Goal: Information Seeking & Learning: Learn about a topic

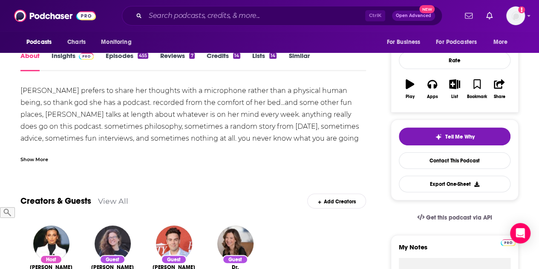
scroll to position [85, 0]
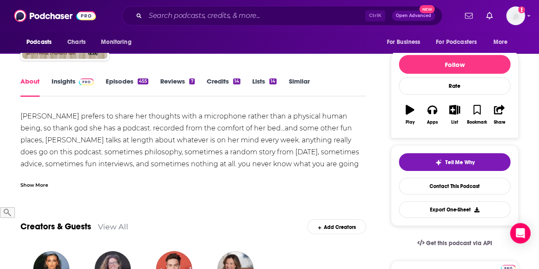
click at [37, 187] on div "Show More" at bounding box center [34, 184] width 28 height 8
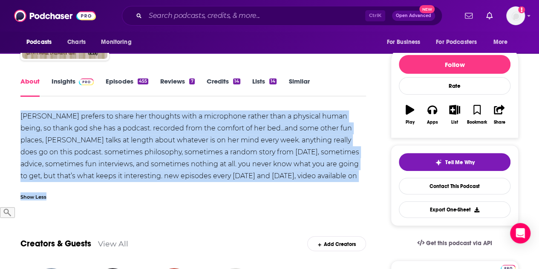
drag, startPoint x: 20, startPoint y: 115, endPoint x: 366, endPoint y: 194, distance: 355.5
copy div "emma prefers to share her thoughts with a microphone rather than a physical hum…"
click at [86, 144] on div "emma prefers to share her thoughts with a microphone rather than a physical hum…" at bounding box center [192, 151] width 345 height 83
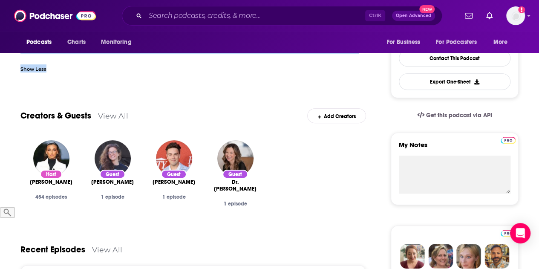
scroll to position [0, 0]
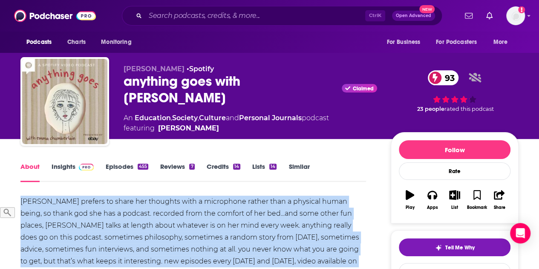
click at [72, 165] on link "Insights" at bounding box center [73, 172] width 42 height 20
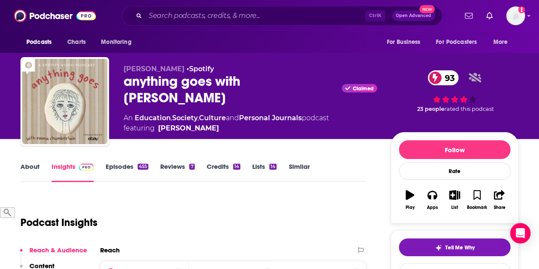
click at [66, 167] on link "Insights" at bounding box center [73, 172] width 42 height 20
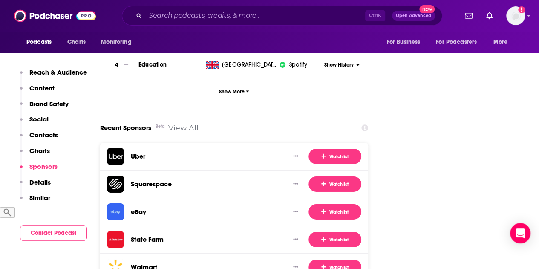
scroll to position [1363, 0]
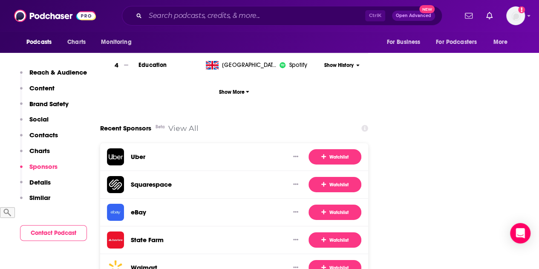
click at [365, 125] on icon at bounding box center [364, 128] width 7 height 7
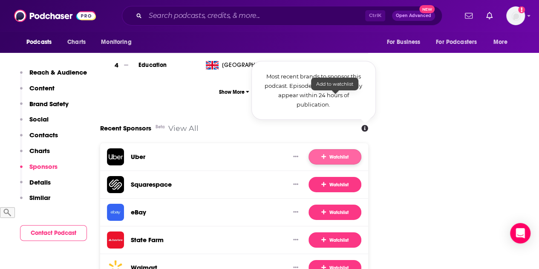
scroll to position [1278, 0]
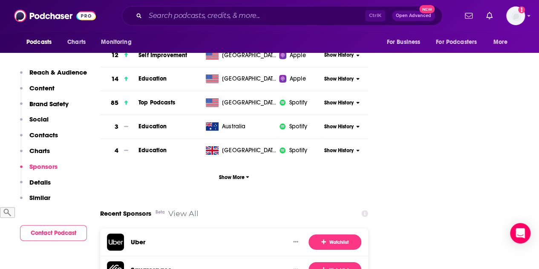
scroll to position [1363, 0]
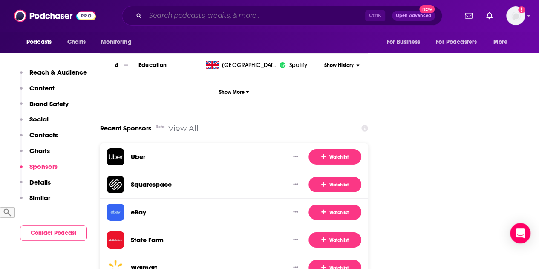
click at [164, 15] on input "Search podcasts, credits, & more..." at bounding box center [255, 16] width 220 height 14
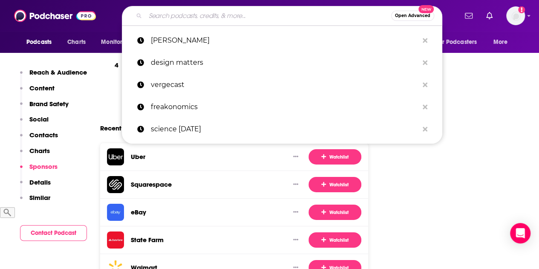
paste input "Welcome To Night Vale"
type input "Welcome To Night Vale"
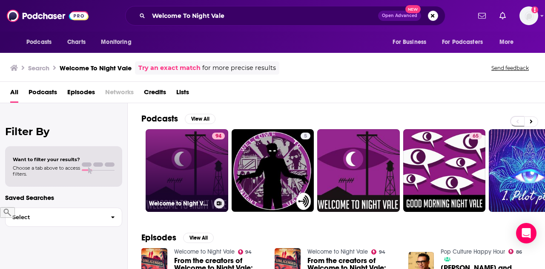
click at [184, 161] on link "94 Welcome to Night Vale" at bounding box center [187, 170] width 83 height 83
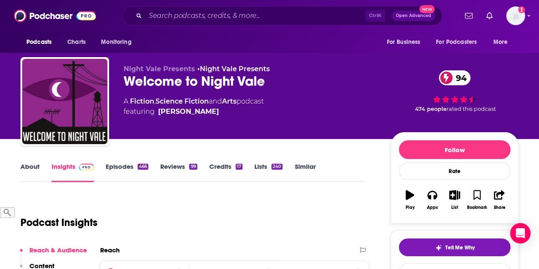
click at [27, 164] on link "About" at bounding box center [29, 172] width 19 height 20
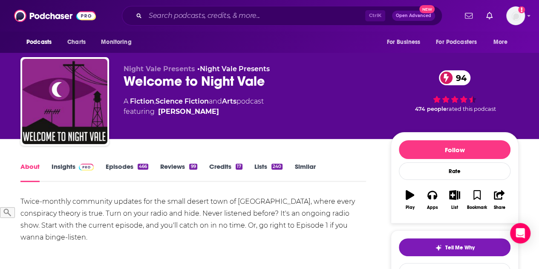
scroll to position [85, 0]
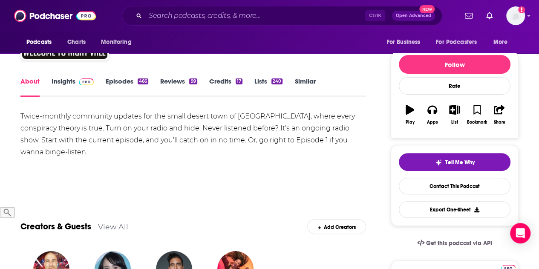
click at [43, 144] on div "Twice-monthly community updates for the small desert town of Night Vale, where …" at bounding box center [192, 134] width 345 height 48
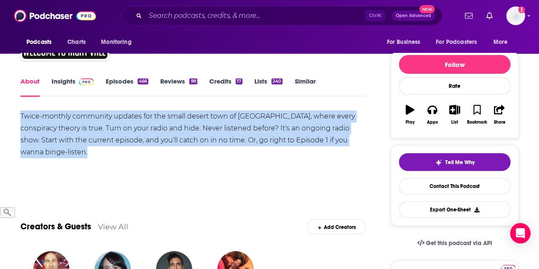
click at [43, 144] on div "Twice-monthly community updates for the small desert town of Night Vale, where …" at bounding box center [192, 134] width 345 height 48
copy div "Twice-monthly community updates for the small desert town of Night Vale, where …"
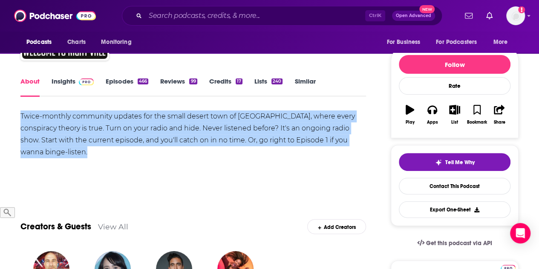
scroll to position [0, 0]
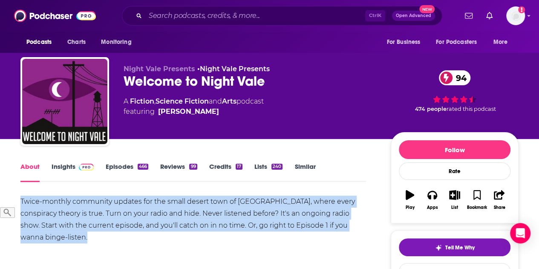
click at [71, 164] on link "Insights" at bounding box center [73, 172] width 42 height 20
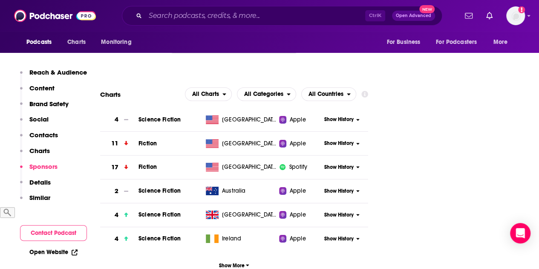
scroll to position [1513, 0]
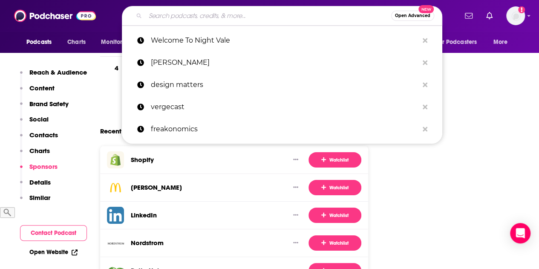
click at [175, 16] on input "Search podcasts, credits, & more..." at bounding box center [268, 16] width 246 height 14
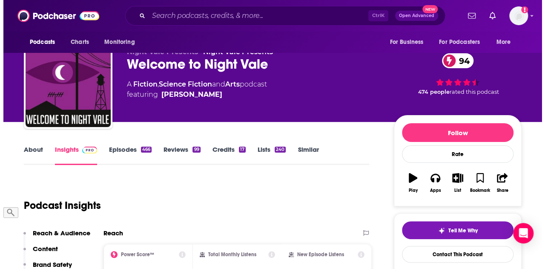
scroll to position [0, 0]
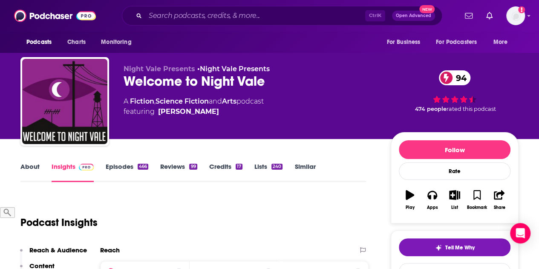
click at [31, 170] on link "About" at bounding box center [29, 172] width 19 height 20
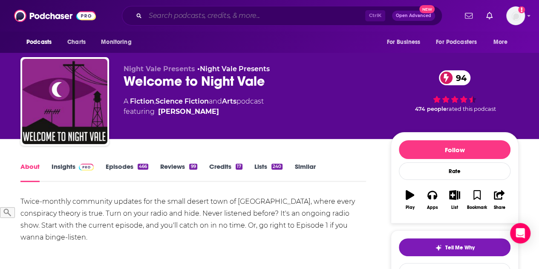
click at [177, 14] on input "Search podcasts, credits, & more..." at bounding box center [255, 16] width 220 height 14
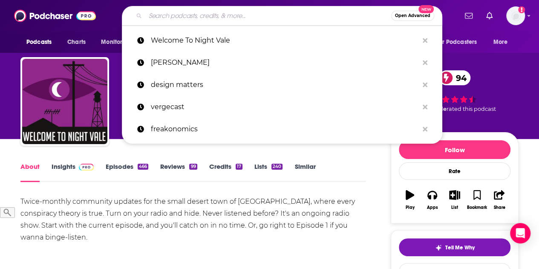
paste input "Fresh Air Podcast"
type input "Fresh Air Podcast"
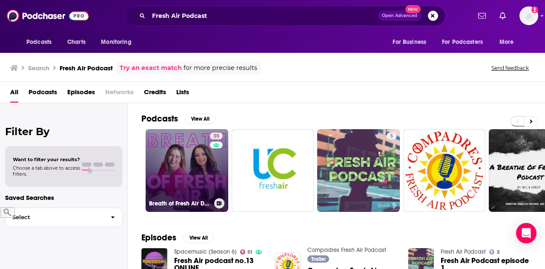
click at [185, 155] on link "35 Breath of Fresh Air Dental Podcast" at bounding box center [187, 170] width 83 height 83
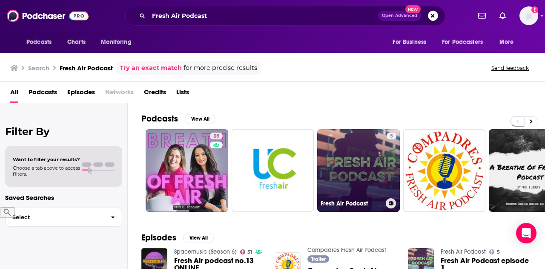
click at [365, 155] on link "5 Fresh Air Podcast" at bounding box center [358, 170] width 83 height 83
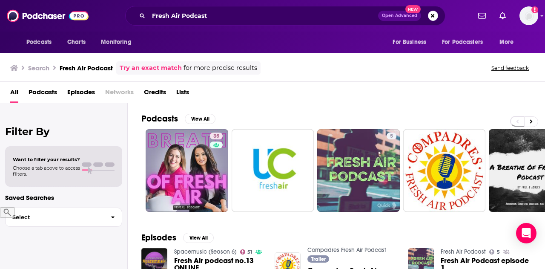
click at [43, 89] on span "Podcasts" at bounding box center [43, 93] width 29 height 17
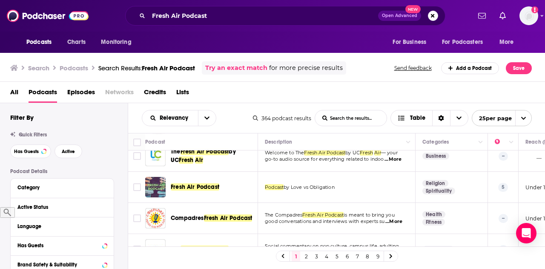
scroll to position [128, 0]
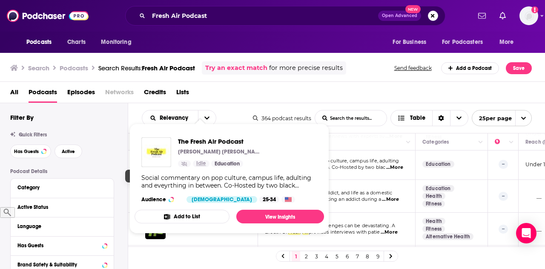
click at [196, 162] on span "Idle" at bounding box center [201, 163] width 10 height 9
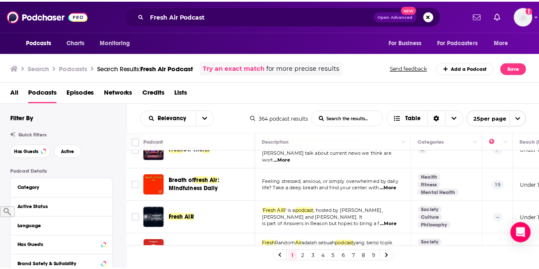
scroll to position [383, 0]
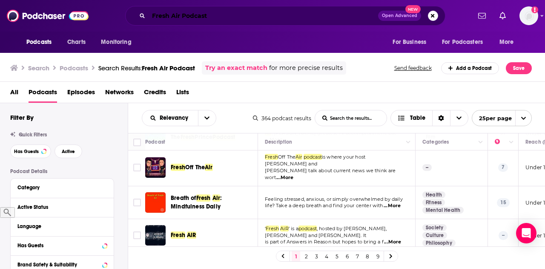
click at [197, 13] on input "Fresh Air Podcast" at bounding box center [264, 16] width 230 height 14
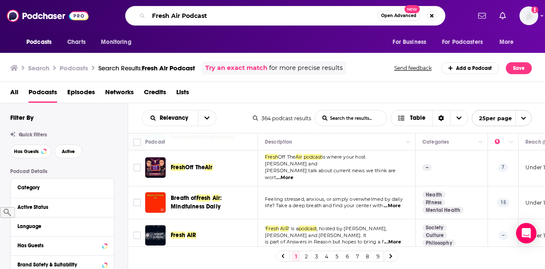
click at [197, 13] on input "Fresh Air Podcast" at bounding box center [263, 16] width 229 height 14
type input "Fresh Air"
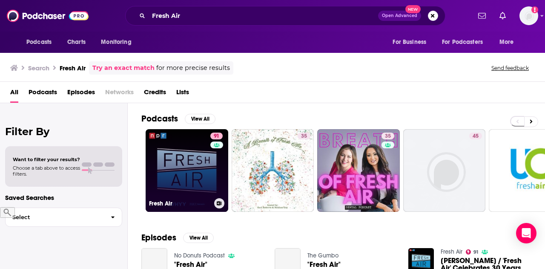
click at [188, 155] on link "91 Fresh Air" at bounding box center [187, 170] width 83 height 83
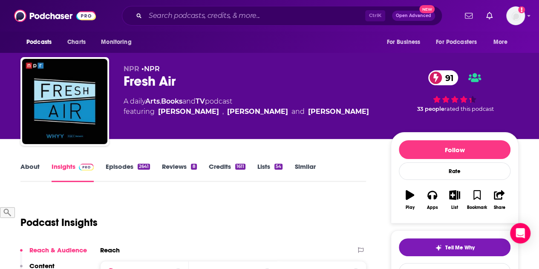
click at [32, 165] on link "About" at bounding box center [29, 172] width 19 height 20
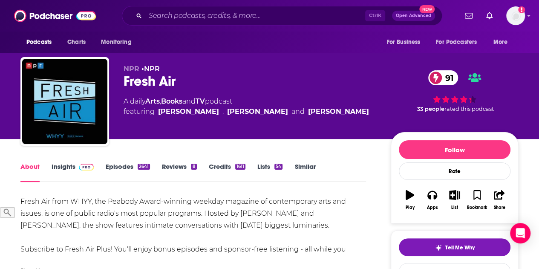
scroll to position [128, 0]
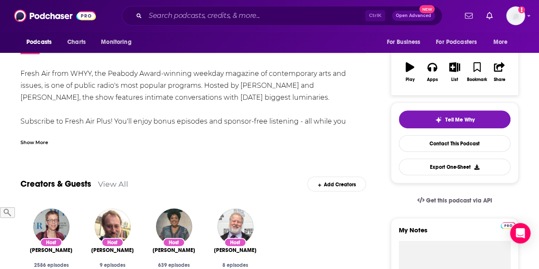
click at [38, 144] on div "Show More" at bounding box center [34, 142] width 28 height 8
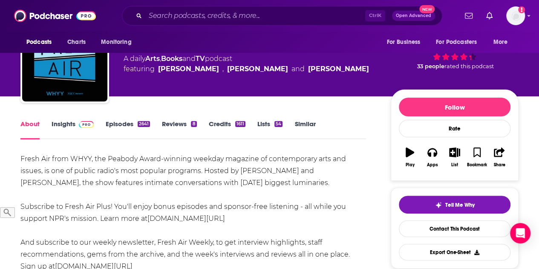
scroll to position [0, 0]
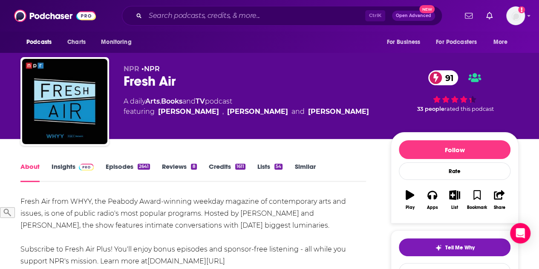
drag, startPoint x: 124, startPoint y: 177, endPoint x: 20, endPoint y: 198, distance: 106.1
click at [21, 201] on div "Fresh Air from WHYY, the Peabody Award-winning weekday magazine of contemporary…" at bounding box center [192, 254] width 345 height 119
copy div "Fresh Air from WHYY, the Peabody Award-winning weekday magazine of contemporary…"
click at [136, 207] on div "Fresh Air from WHYY, the Peabody Award-winning weekday magazine of contemporary…" at bounding box center [192, 254] width 345 height 119
click at [63, 168] on link "Insights" at bounding box center [73, 172] width 42 height 20
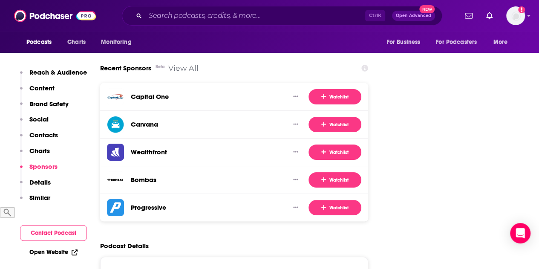
scroll to position [1576, 0]
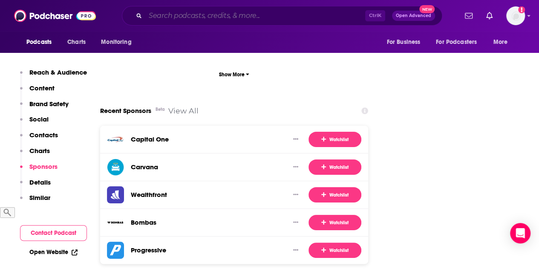
click at [198, 22] on input "Search podcasts, credits, & more..." at bounding box center [255, 16] width 220 height 14
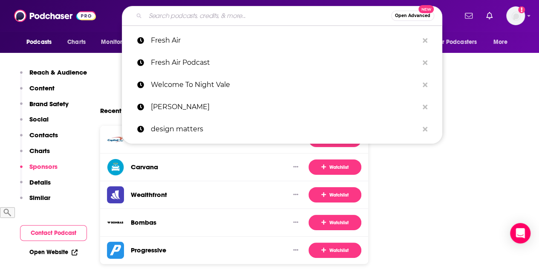
paste input "Design Matters"
type input "Design Matters"
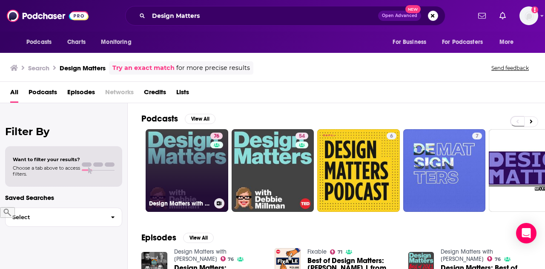
click at [165, 149] on link "76 Design Matters with Debbie Millman" at bounding box center [187, 170] width 83 height 83
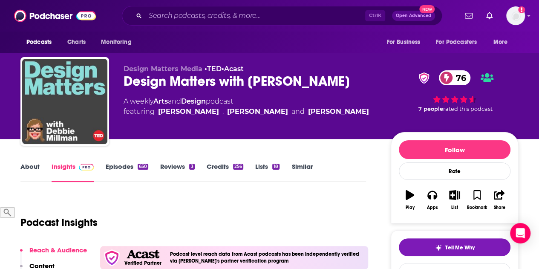
click at [27, 169] on link "About" at bounding box center [29, 172] width 19 height 20
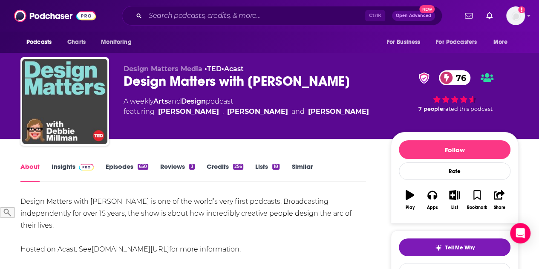
click at [81, 213] on div "Design Matters with Debbie Millman is one of the world’s very first podcasts. B…" at bounding box center [192, 225] width 345 height 60
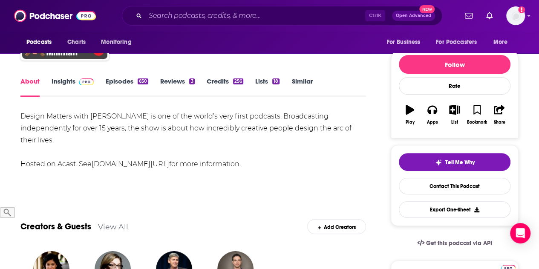
drag, startPoint x: 19, startPoint y: 200, endPoint x: 238, endPoint y: 169, distance: 221.0
copy div "Design Matters with Debbie Millman is one of the world’s very first podcasts. B…"
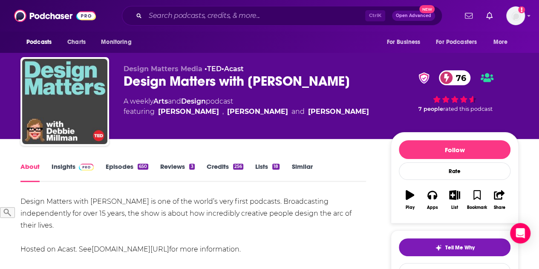
click at [65, 170] on link "Insights" at bounding box center [73, 172] width 42 height 20
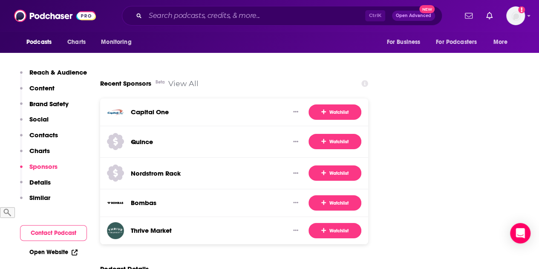
scroll to position [1533, 0]
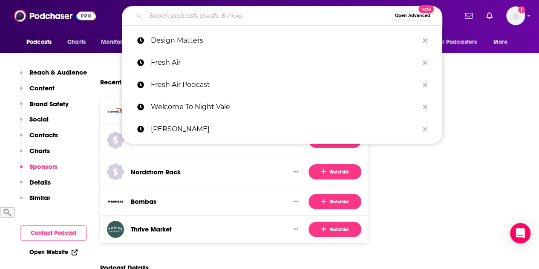
click at [251, 20] on input "Search podcasts, credits, & more..." at bounding box center [268, 16] width 246 height 14
paste input "Crime Junkie"
type input "Crime Junkie"
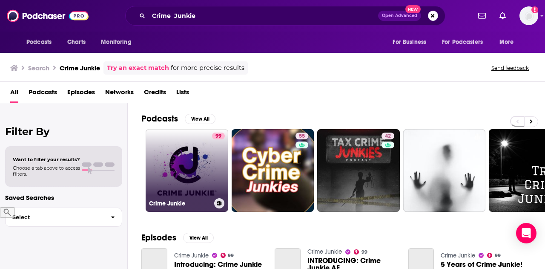
click at [197, 154] on link "99 Crime Junkie" at bounding box center [187, 170] width 83 height 83
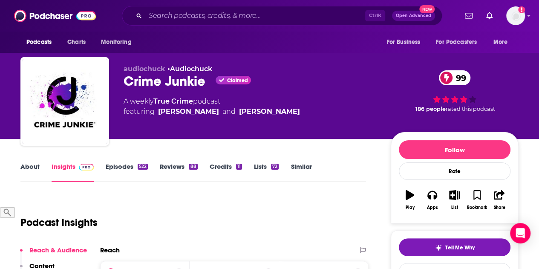
click at [34, 165] on link "About" at bounding box center [29, 172] width 19 height 20
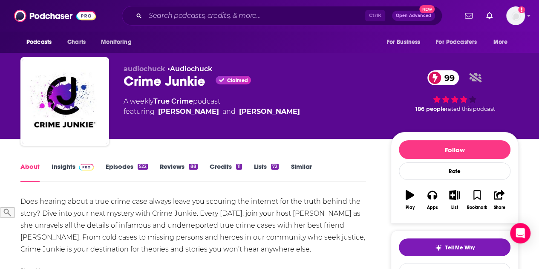
click at [130, 214] on div "Does hearing about a true crime case always leave you scouring the internet for…" at bounding box center [192, 272] width 345 height 155
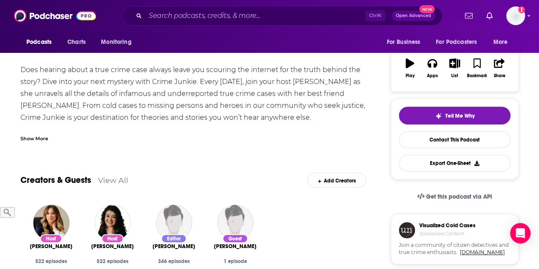
scroll to position [128, 0]
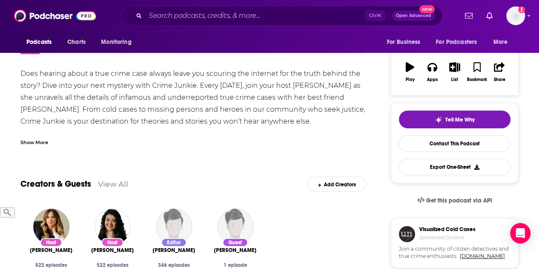
click at [43, 136] on div "Show More" at bounding box center [192, 139] width 345 height 14
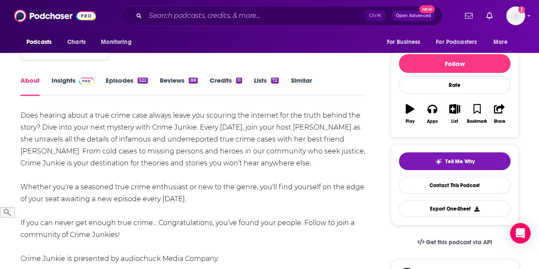
scroll to position [0, 0]
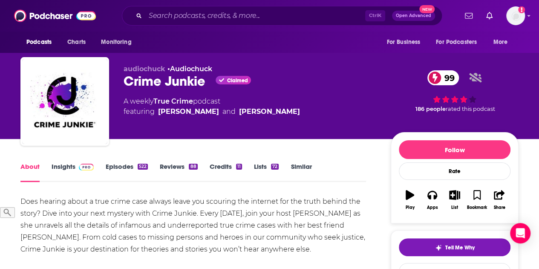
drag, startPoint x: 224, startPoint y: 218, endPoint x: 14, endPoint y: 201, distance: 211.1
copy div "Does hearing about a true crime case always leave you scouring the internet for…"
click at [65, 171] on link "Insights" at bounding box center [73, 172] width 42 height 20
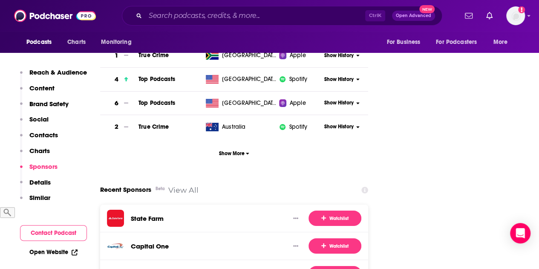
scroll to position [1491, 0]
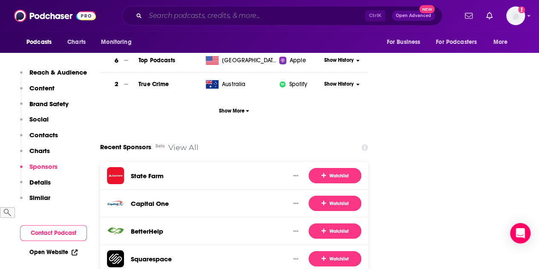
click at [266, 22] on input "Search podcasts, credits, & more..." at bounding box center [255, 16] width 220 height 14
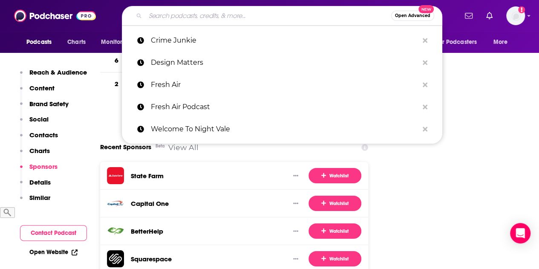
paste input "My Favorite Murder"
type input "My Favorite Murder"
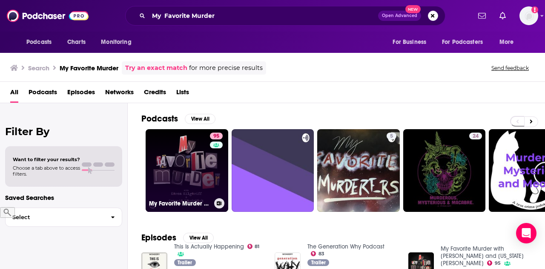
click at [184, 166] on link "95 My Favorite Murder with Karen Kilgariff and Georgia Hardstark" at bounding box center [187, 170] width 83 height 83
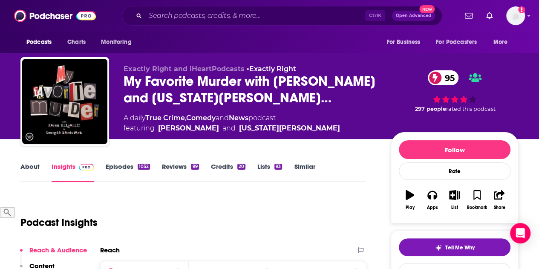
click at [30, 162] on link "About" at bounding box center [29, 172] width 19 height 20
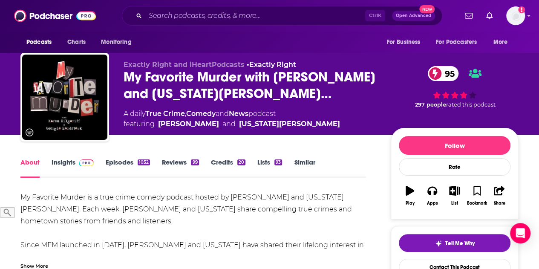
scroll to position [170, 0]
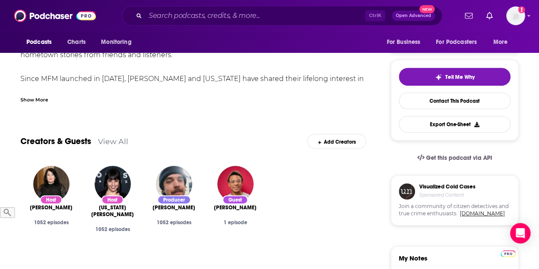
click at [34, 97] on div "Show More" at bounding box center [34, 99] width 28 height 8
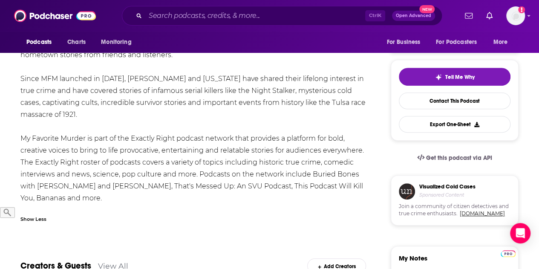
scroll to position [43, 0]
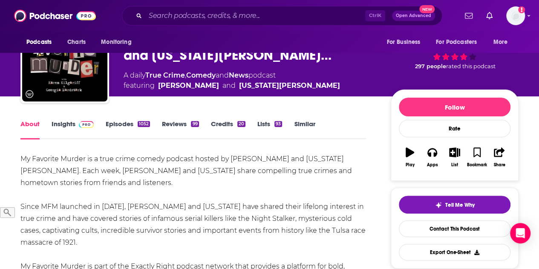
drag, startPoint x: 120, startPoint y: 200, endPoint x: 12, endPoint y: 160, distance: 115.1
copy div "My Favorite Murder is a true crime comedy podcast hosted by Karen Kilgariff and…"
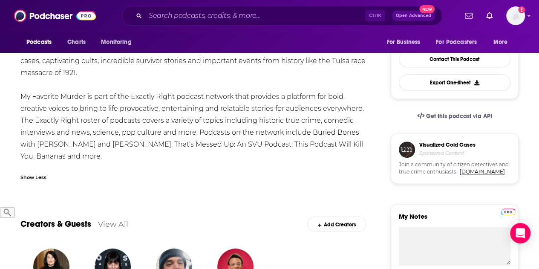
scroll to position [0, 0]
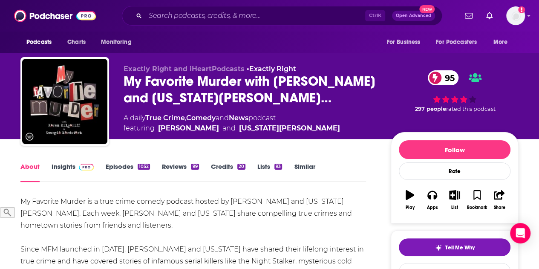
click at [70, 166] on link "Insights" at bounding box center [73, 172] width 42 height 20
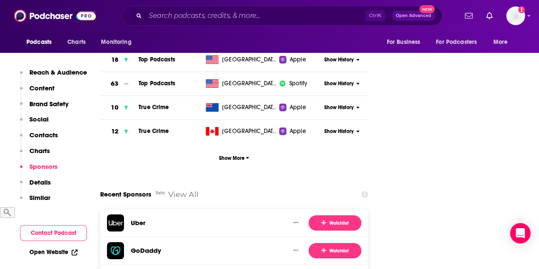
scroll to position [1491, 0]
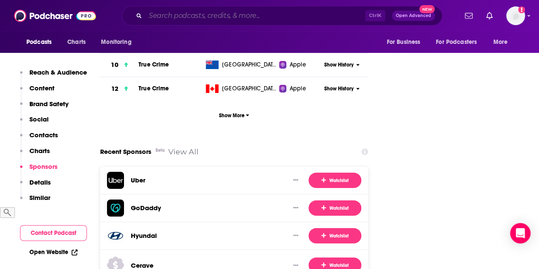
click at [217, 21] on input "Search podcasts, credits, & more..." at bounding box center [255, 16] width 220 height 14
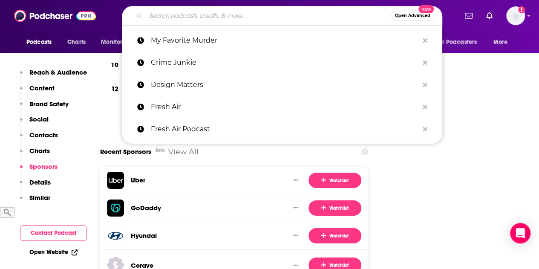
paste input "You'Re Wrong About"
type input "You'Re Wrong About"
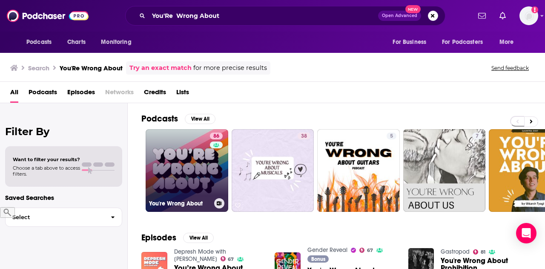
click at [184, 166] on link "86 You're Wrong About" at bounding box center [187, 170] width 83 height 83
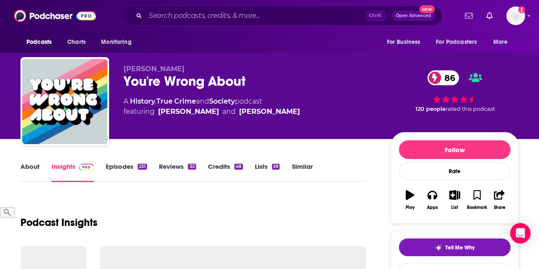
click at [38, 168] on link "About" at bounding box center [29, 172] width 19 height 20
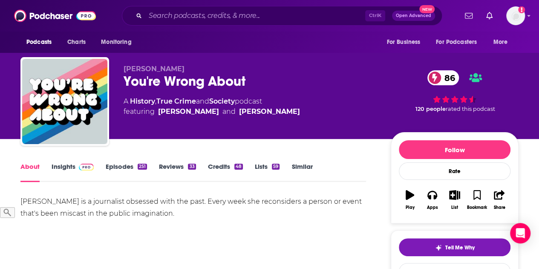
scroll to position [43, 0]
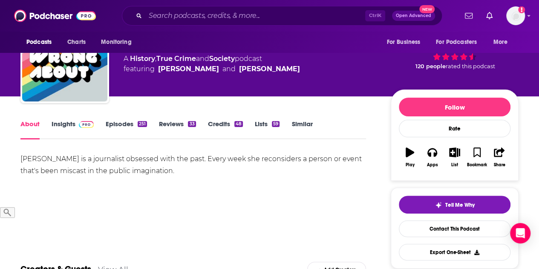
click at [71, 167] on div "Sarah is a journalist obsessed with the past. Every week she reconsiders a pers…" at bounding box center [192, 165] width 345 height 24
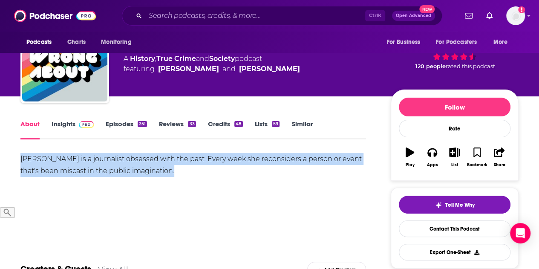
click at [71, 167] on div "Sarah is a journalist obsessed with the past. Every week she reconsiders a pers…" at bounding box center [192, 165] width 345 height 24
copy div "Sarah is a journalist obsessed with the past. Every week she reconsiders a pers…"
click at [64, 199] on div "Sarah is a journalist obsessed with the past. Every week she reconsiders a pers…" at bounding box center [192, 183] width 345 height 60
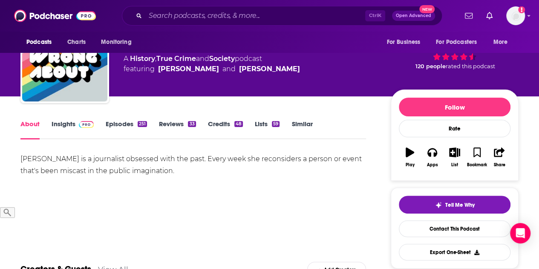
click at [68, 123] on link "Insights" at bounding box center [73, 130] width 42 height 20
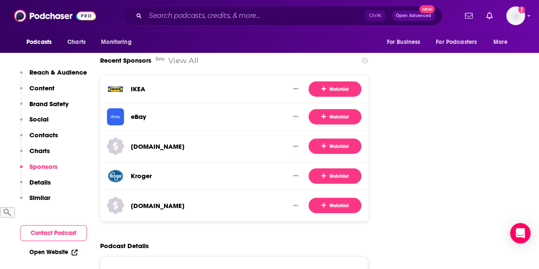
scroll to position [1405, 0]
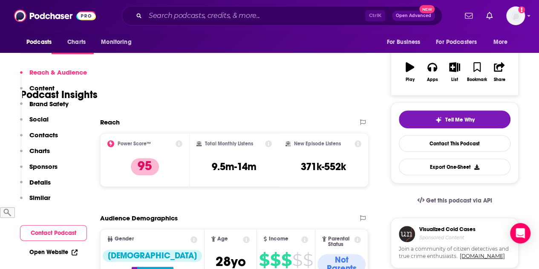
scroll to position [213, 0]
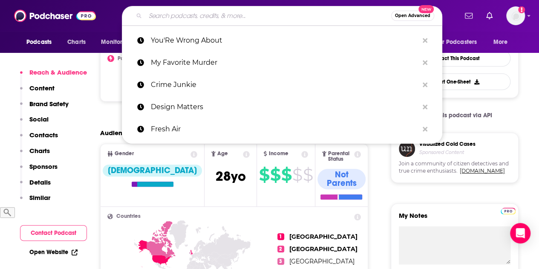
click at [182, 14] on input "Search podcasts, credits, & more..." at bounding box center [268, 16] width 246 height 14
paste input "What Now? With [PERSON_NAME]"
type input "What Now? With [PERSON_NAME]"
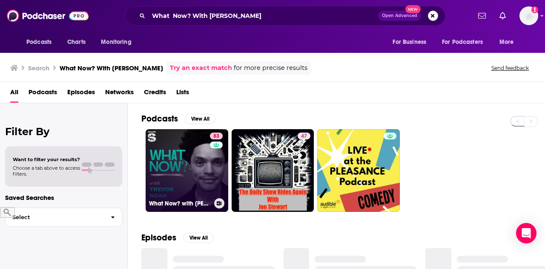
click at [181, 160] on link "83 What Now? with Trevor Noah" at bounding box center [187, 170] width 83 height 83
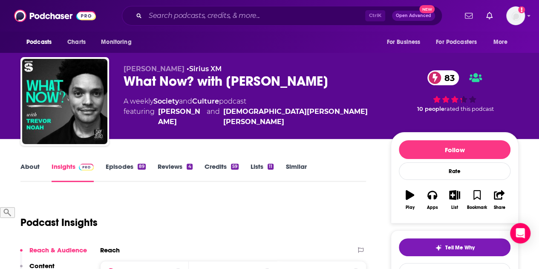
click at [26, 167] on link "About" at bounding box center [29, 172] width 19 height 20
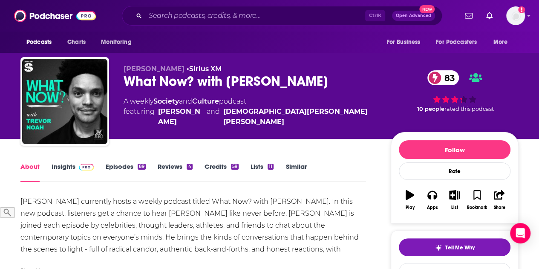
scroll to position [85, 0]
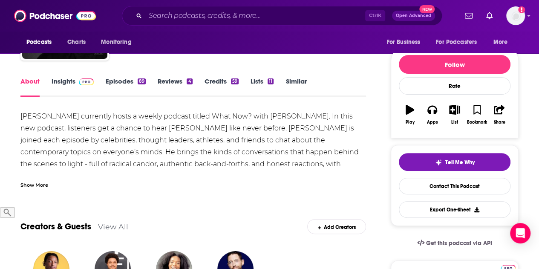
click at [33, 183] on div "Show More" at bounding box center [34, 184] width 28 height 8
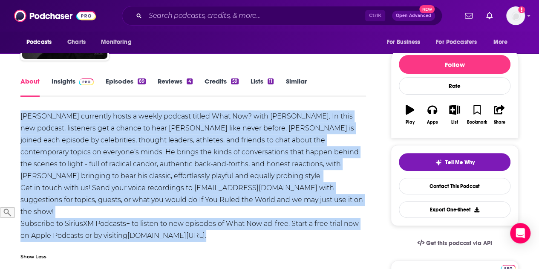
drag, startPoint x: 19, startPoint y: 112, endPoint x: 266, endPoint y: 233, distance: 275.4
copy div "Trevor currently hosts a weekly podcast titled What Now? with Trevor Noah. In t…"
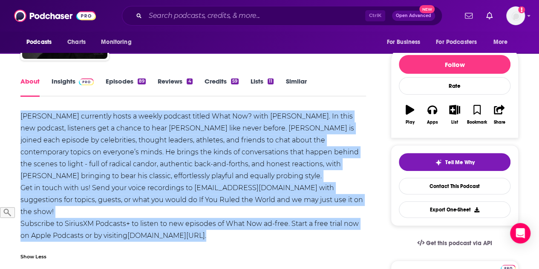
scroll to position [0, 0]
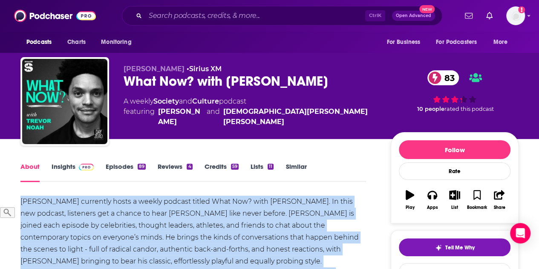
click at [58, 171] on link "Insights" at bounding box center [73, 172] width 42 height 20
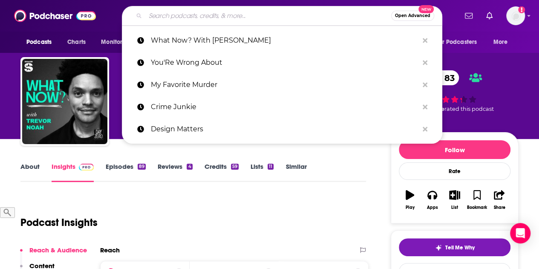
click at [170, 17] on input "Search podcasts, credits, & more..." at bounding box center [268, 16] width 246 height 14
paste input "Wait Wait... Don'T Tell Me!"
type input "Wait Wait... Don'T Tell Me!"
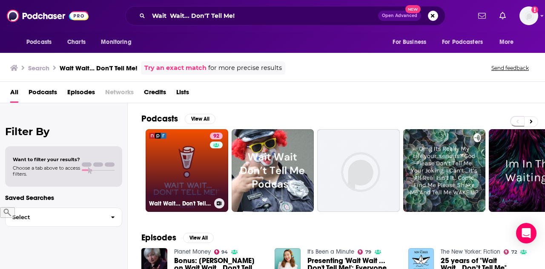
click at [185, 158] on link "92 Wait Wait... Don't Tell Me!" at bounding box center [187, 170] width 83 height 83
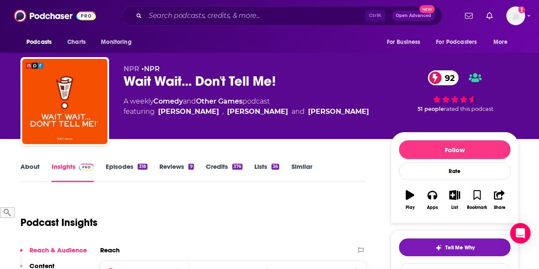
click at [31, 163] on link "About" at bounding box center [29, 172] width 19 height 20
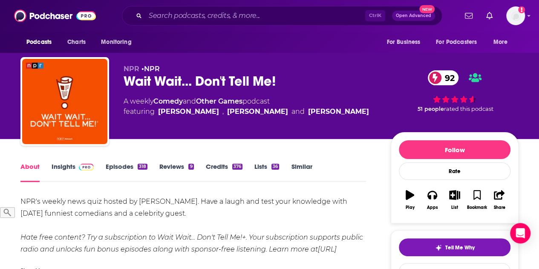
click at [130, 218] on div "NPR's weekly news quiz hosted by Peter Sagal. Have a laugh and test your knowle…" at bounding box center [192, 231] width 345 height 72
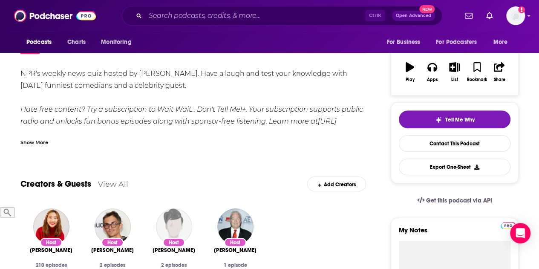
click at [36, 141] on div "Show More" at bounding box center [34, 142] width 28 height 8
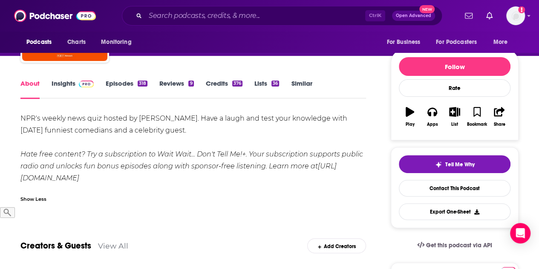
scroll to position [85, 0]
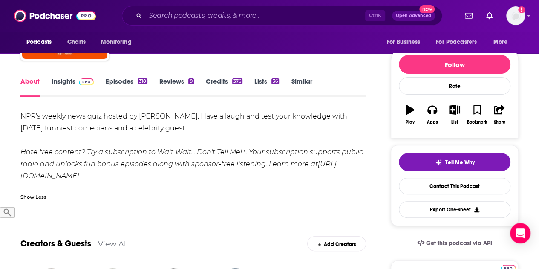
drag, startPoint x: 123, startPoint y: 181, endPoint x: 9, endPoint y: 116, distance: 131.6
copy div "NPR's weekly news quiz hosted by Peter Sagal. Have a laugh and test your knowle…"
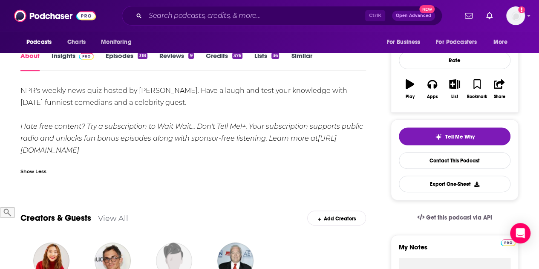
scroll to position [0, 0]
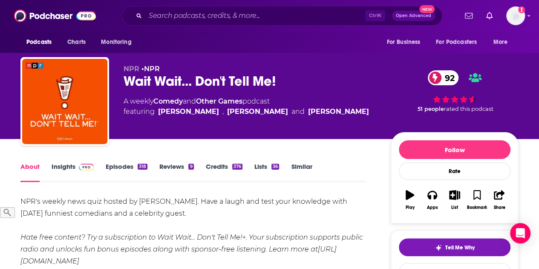
click at [71, 170] on link "Insights" at bounding box center [73, 172] width 42 height 20
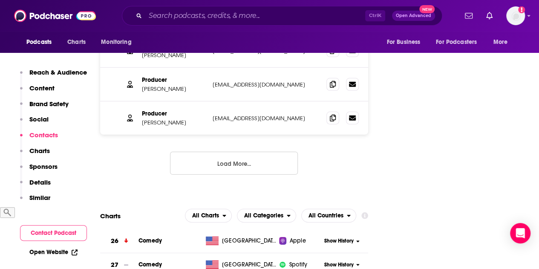
scroll to position [1533, 0]
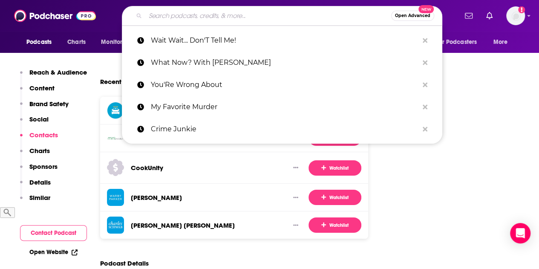
click at [233, 15] on input "Search podcasts, credits, & more..." at bounding box center [268, 16] width 246 height 14
paste input "[PERSON_NAME]"
type input "[PERSON_NAME]"
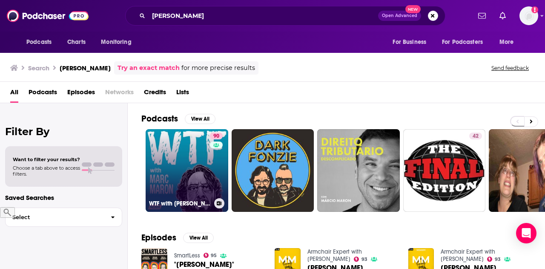
click at [181, 173] on link "90 WTF with Marc Maron Podcast" at bounding box center [187, 170] width 83 height 83
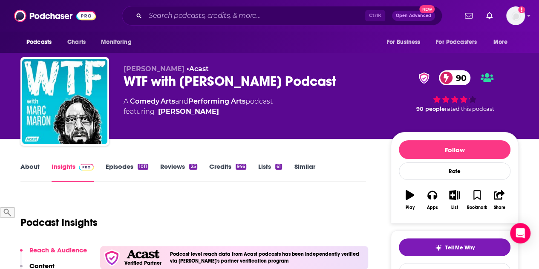
click at [31, 167] on link "About" at bounding box center [29, 172] width 19 height 20
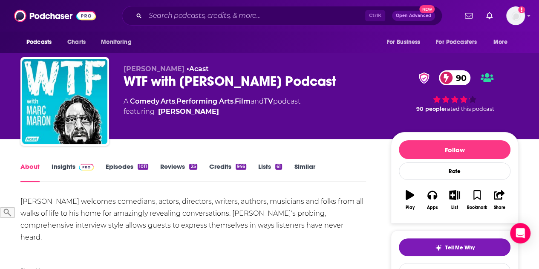
scroll to position [85, 0]
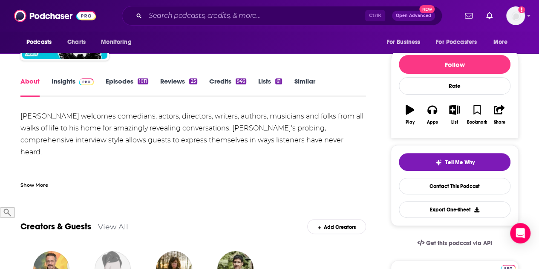
click at [35, 184] on div "Show More" at bounding box center [34, 184] width 28 height 8
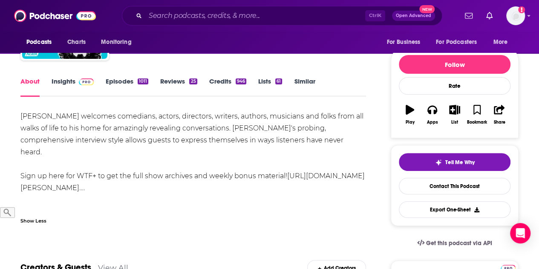
drag, startPoint x: 20, startPoint y: 116, endPoint x: 238, endPoint y: 201, distance: 233.8
copy div "Marc Maron welcomes comedians, actors, directors, writers, authors, musicians a…"
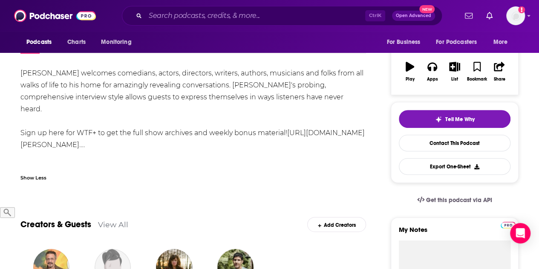
scroll to position [0, 0]
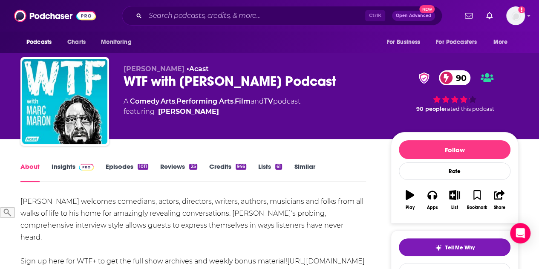
click at [184, 202] on div "Marc Maron welcomes comedians, actors, directors, writers, authors, musicians a…" at bounding box center [192, 248] width 345 height 107
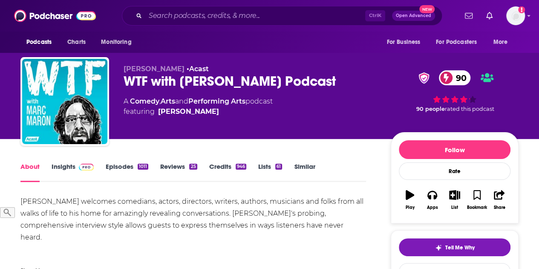
click at [55, 162] on div "About Insights Episodes 1011 Reviews 25 Credits 946 Lists 61 Similar" at bounding box center [192, 171] width 345 height 21
click at [67, 172] on link "Insights" at bounding box center [73, 172] width 42 height 20
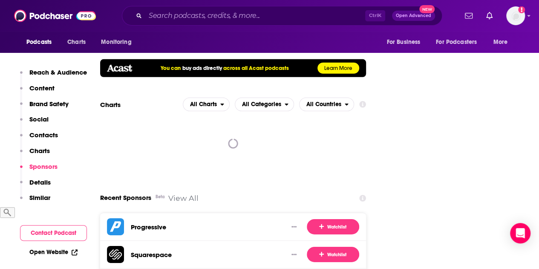
scroll to position [1320, 0]
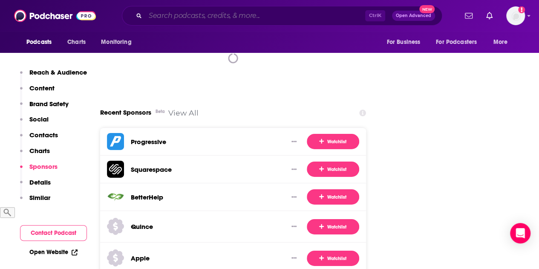
click at [157, 11] on input "Search podcasts, credits, & more..." at bounding box center [255, 16] width 220 height 14
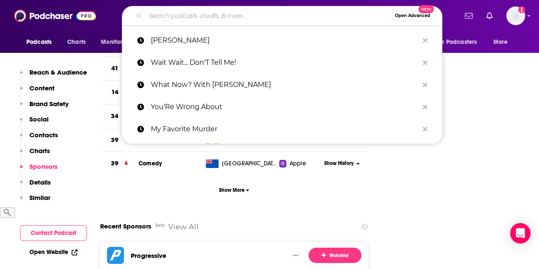
click at [159, 19] on input "Search podcasts, credits, & more..." at bounding box center [268, 16] width 246 height 14
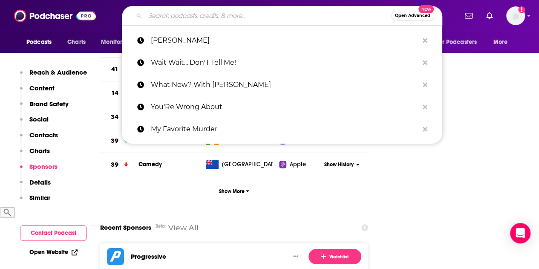
paste input "The Lonely Island Podcast"
type input "The Lonely Island Podcast"
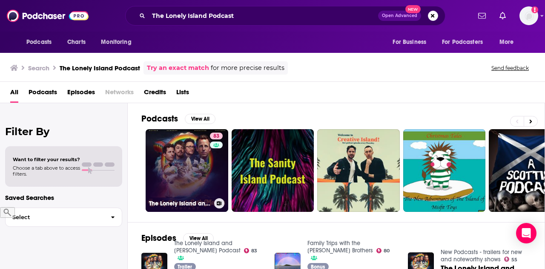
click at [179, 148] on link "83 The Lonely Island and [PERSON_NAME] Podcast" at bounding box center [187, 170] width 83 height 83
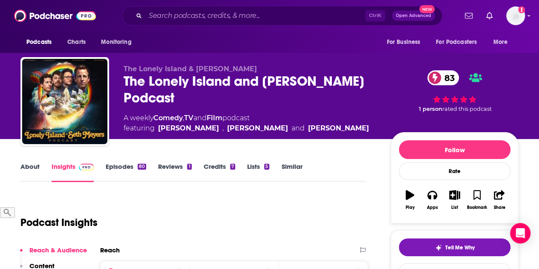
click at [38, 167] on link "About" at bounding box center [29, 172] width 19 height 20
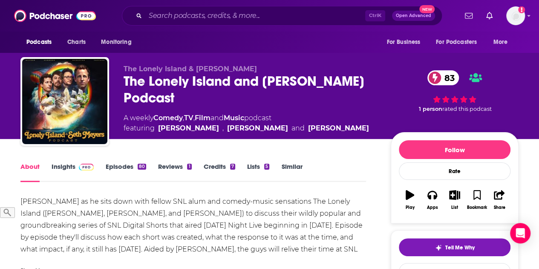
scroll to position [43, 0]
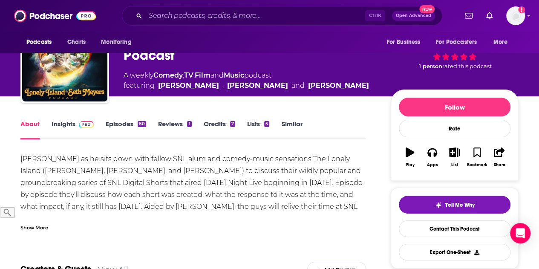
click at [36, 230] on div "Show More" at bounding box center [34, 227] width 28 height 8
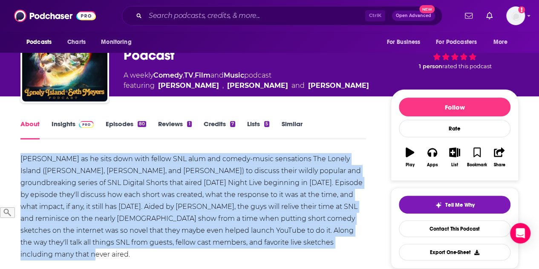
drag, startPoint x: 17, startPoint y: 157, endPoint x: 306, endPoint y: 249, distance: 303.1
copy div "[PERSON_NAME] as he sits down with fellow SNL alum and comedy-music sensations …"
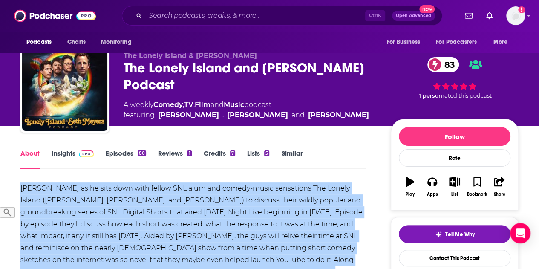
scroll to position [0, 0]
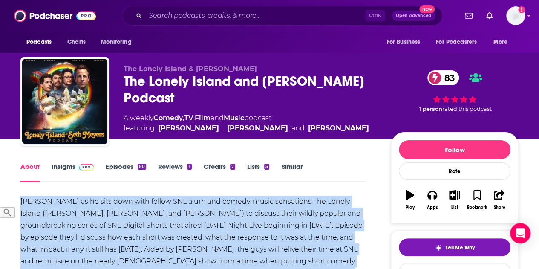
click at [66, 170] on link "Insights" at bounding box center [73, 172] width 42 height 20
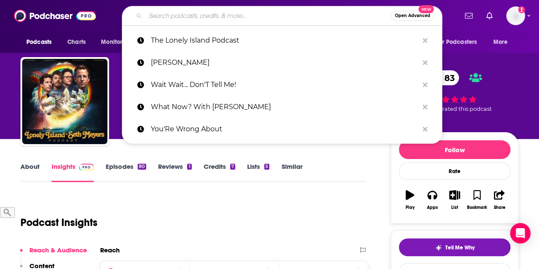
click at [227, 11] on input "Search podcasts, credits, & more..." at bounding box center [268, 16] width 246 height 14
paste input "Ear Biscuits With [PERSON_NAME] & Link"
type input "Ear Biscuits With [PERSON_NAME] & Link"
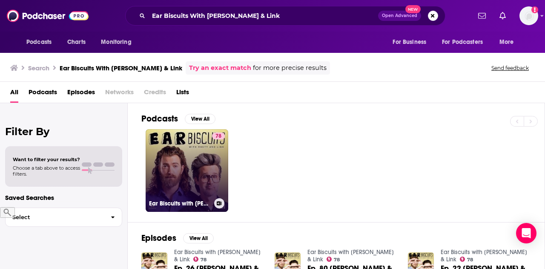
click at [188, 147] on link "78 Ear Biscuits with [PERSON_NAME] & Link" at bounding box center [187, 170] width 83 height 83
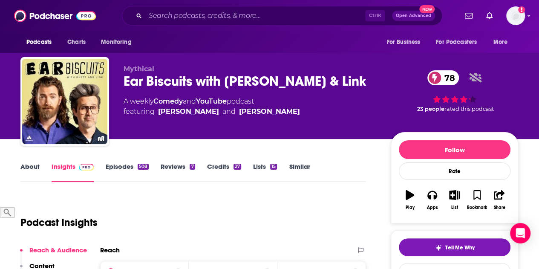
click at [28, 165] on link "About" at bounding box center [29, 172] width 19 height 20
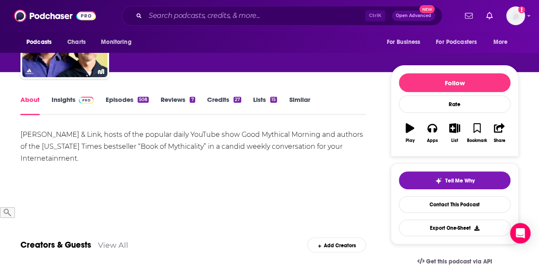
scroll to position [85, 0]
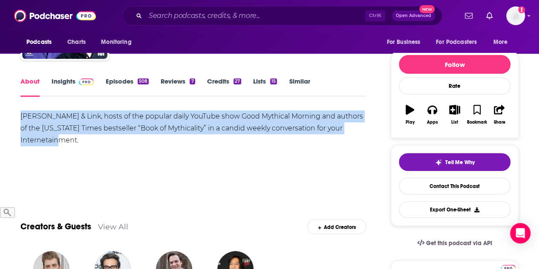
drag, startPoint x: 94, startPoint y: 140, endPoint x: -7, endPoint y: 109, distance: 105.0
click at [0, 109] on html "Podcasts Charts Monitoring Ctrl K Open Advanced New For Business For Podcasters…" at bounding box center [269, 49] width 539 height 269
copy div "[PERSON_NAME] & Link, hosts of the popular daily YouTube show Good Mythical Mor…"
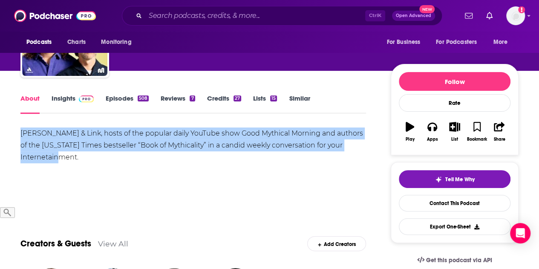
scroll to position [43, 0]
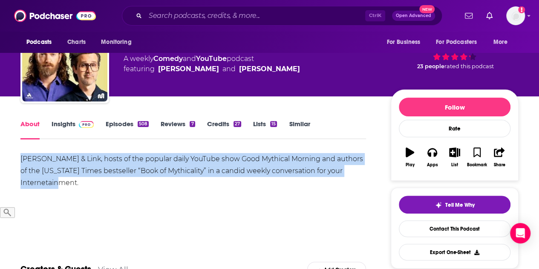
click at [62, 129] on link "Insights" at bounding box center [73, 130] width 42 height 20
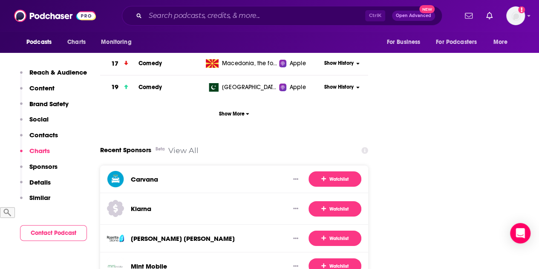
scroll to position [1448, 0]
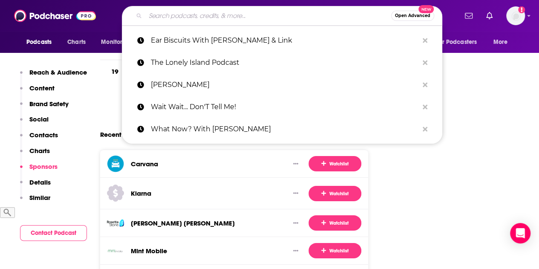
click at [188, 17] on input "Search podcasts, credits, & more..." at bounding box center [268, 16] width 246 height 14
paste input "The Vergecast"
type input "The Vergecast"
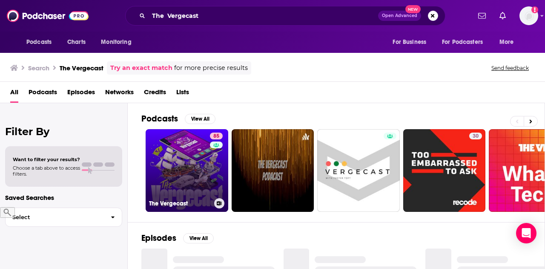
click at [170, 167] on link "85 The Vergecast" at bounding box center [187, 170] width 83 height 83
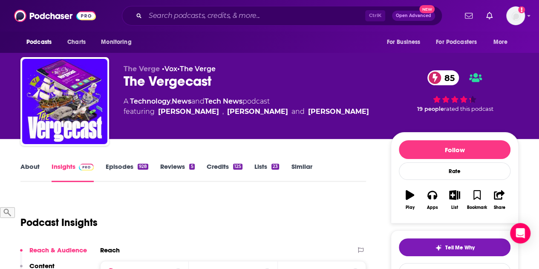
click at [31, 167] on link "About" at bounding box center [29, 172] width 19 height 20
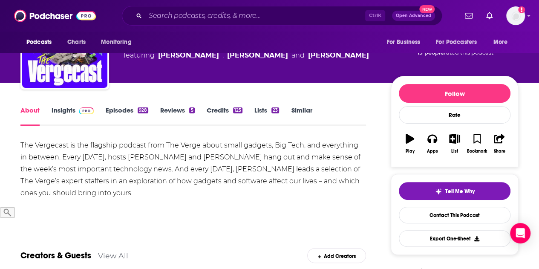
scroll to position [85, 0]
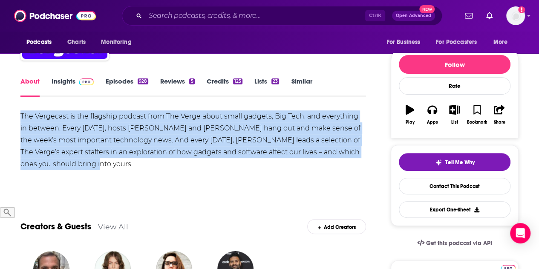
drag, startPoint x: 84, startPoint y: 165, endPoint x: -11, endPoint y: 112, distance: 108.9
click at [0, 112] on html "Podcasts Charts Monitoring Ctrl K Open Advanced New For Business For Podcasters…" at bounding box center [269, 49] width 539 height 269
copy div "The Vergecast is the flagship podcast from The Verge about small gadgets, Big T…"
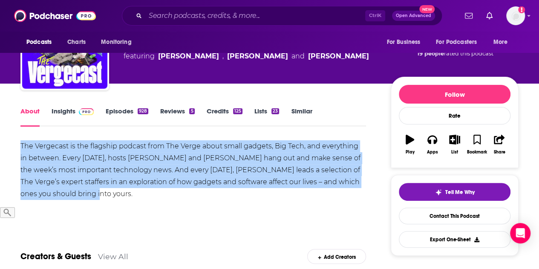
scroll to position [43, 0]
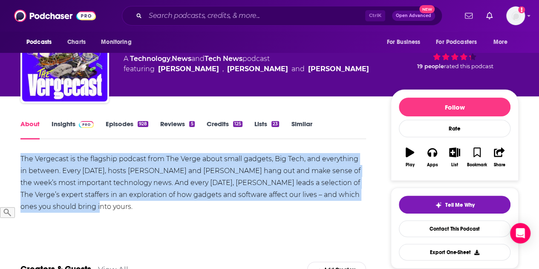
click at [67, 125] on link "Insights" at bounding box center [73, 130] width 42 height 20
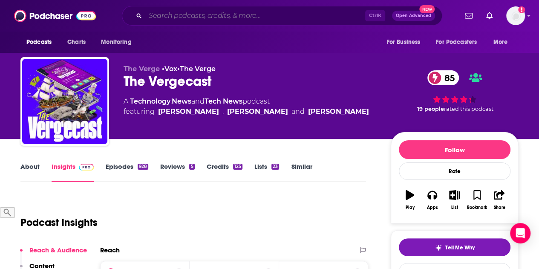
click at [208, 20] on input "Search podcasts, credits, & more..." at bounding box center [255, 16] width 220 height 14
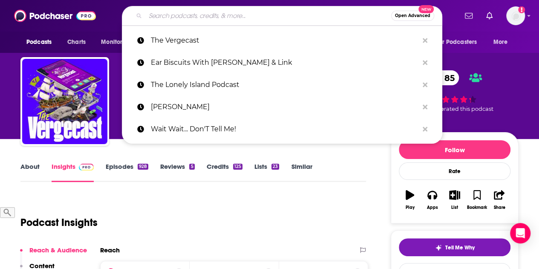
paste input "The [PERSON_NAME] Podcast"
type input "The [PERSON_NAME] Podcast"
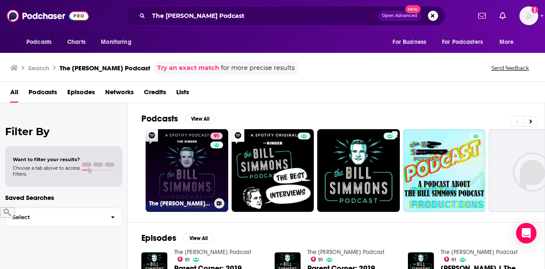
click at [181, 162] on link "91 The [PERSON_NAME] Podcast" at bounding box center [187, 170] width 83 height 83
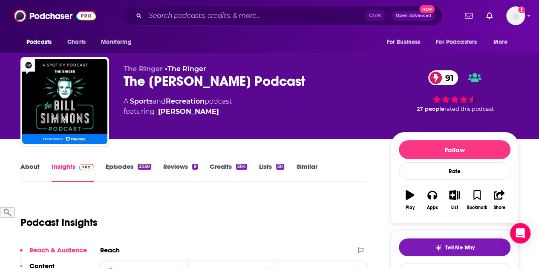
click at [26, 167] on link "About" at bounding box center [29, 172] width 19 height 20
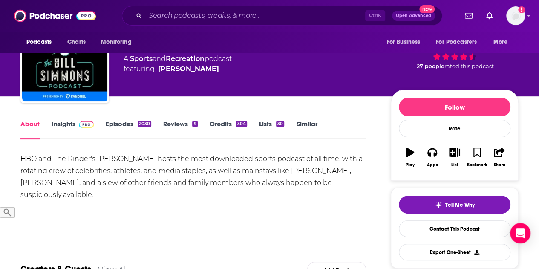
scroll to position [128, 0]
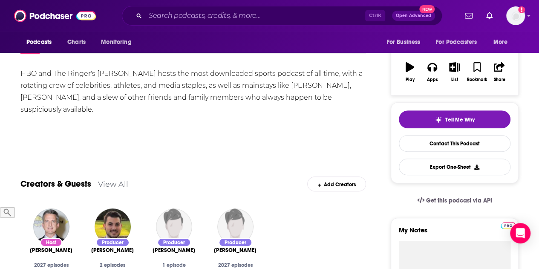
click at [114, 100] on div "HBO and The Ringer's [PERSON_NAME] hosts the most downloaded sports podcast of …" at bounding box center [192, 92] width 345 height 48
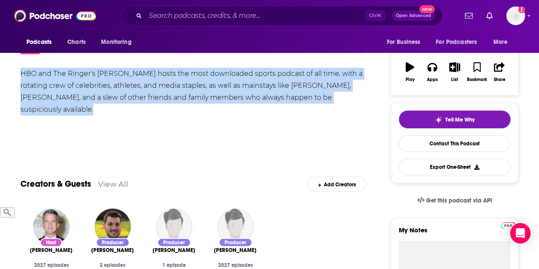
click at [114, 100] on div "HBO and The Ringer's [PERSON_NAME] hosts the most downloaded sports podcast of …" at bounding box center [192, 92] width 345 height 48
copy div "HBO and The Ringer's [PERSON_NAME] hosts the most downloaded sports podcast of …"
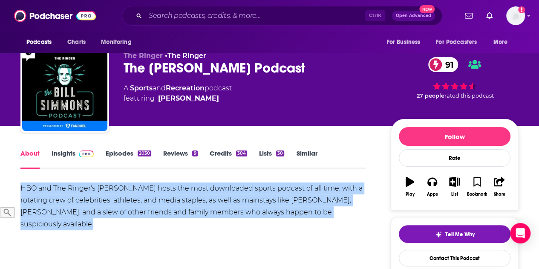
scroll to position [0, 0]
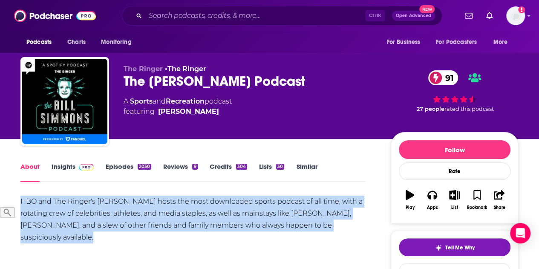
click at [74, 168] on link "Insights" at bounding box center [73, 172] width 42 height 20
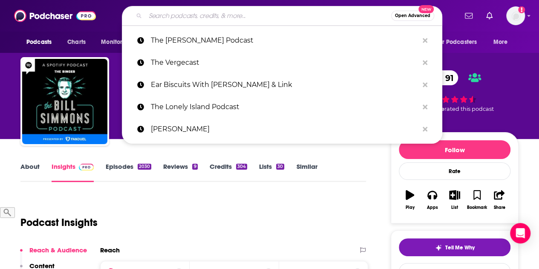
click at [168, 17] on input "Search podcasts, credits, & more..." at bounding box center [268, 16] width 246 height 14
paste input "The [PERSON_NAME] Files"
type input "The [PERSON_NAME] Files"
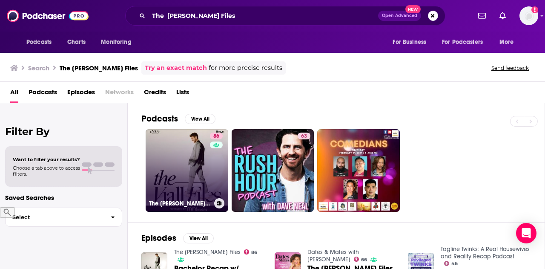
click at [160, 148] on link "86 The [PERSON_NAME] Files" at bounding box center [187, 170] width 83 height 83
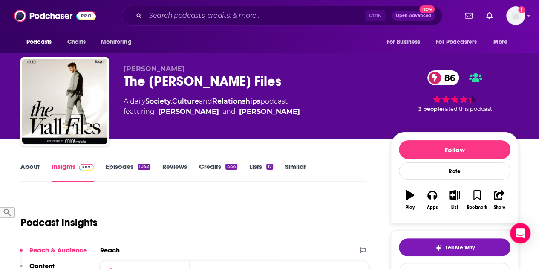
click at [27, 164] on link "About" at bounding box center [29, 172] width 19 height 20
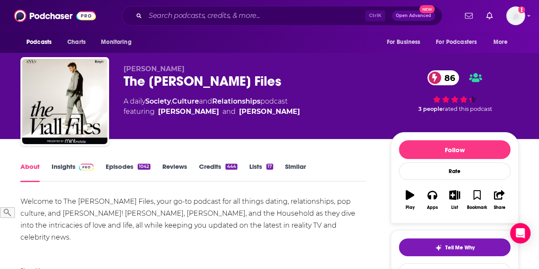
scroll to position [128, 0]
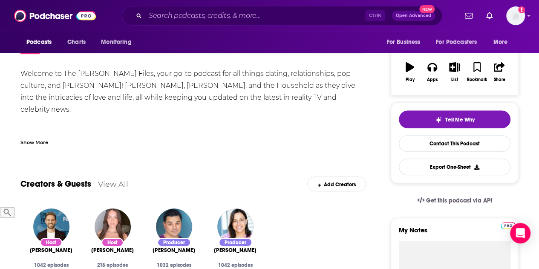
click at [38, 143] on div "Show More" at bounding box center [34, 142] width 28 height 8
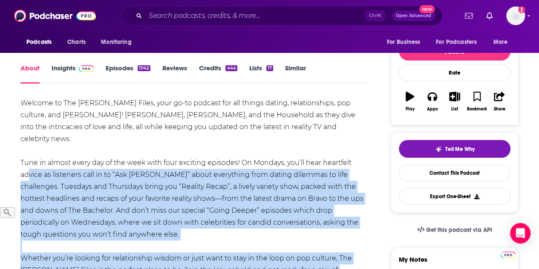
scroll to position [85, 0]
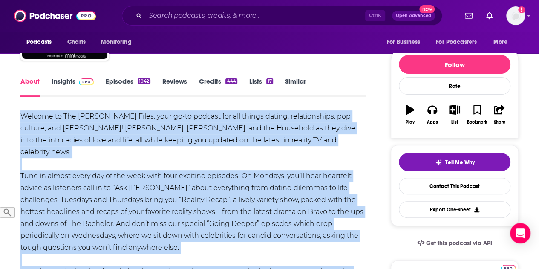
drag, startPoint x: 79, startPoint y: 239, endPoint x: 6, endPoint y: 113, distance: 145.8
click at [98, 161] on div "Welcome to The [PERSON_NAME] Files, your go-to podcast for all things dating, r…" at bounding box center [192, 205] width 345 height 191
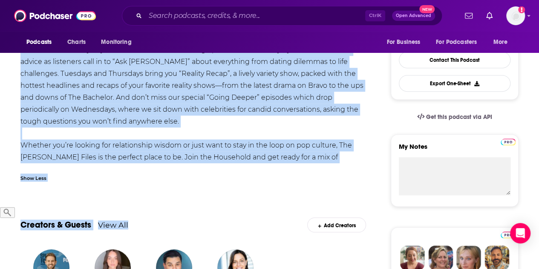
scroll to position [256, 0]
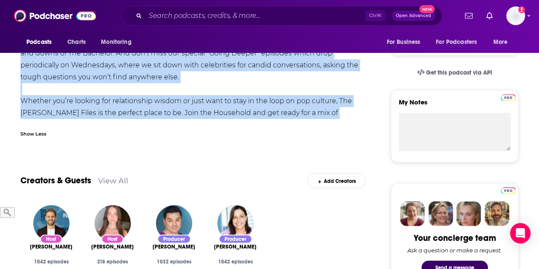
drag, startPoint x: 19, startPoint y: 113, endPoint x: 182, endPoint y: 119, distance: 163.6
copy div "Loremip do Sit Ametc Adipi, elit se-do eiusmod tem inc utlabo etdolo, magnaaliq…"
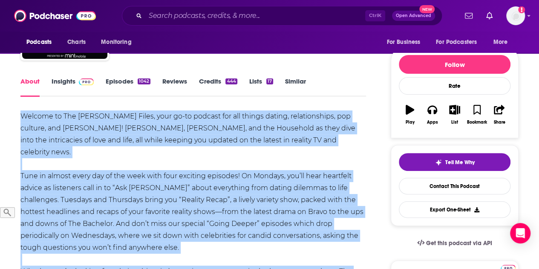
scroll to position [0, 0]
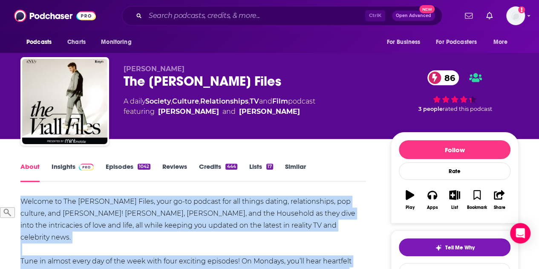
click at [65, 170] on link "Insights" at bounding box center [73, 172] width 42 height 20
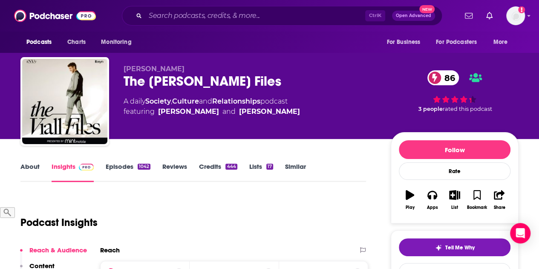
click at [32, 164] on link "About" at bounding box center [29, 172] width 19 height 20
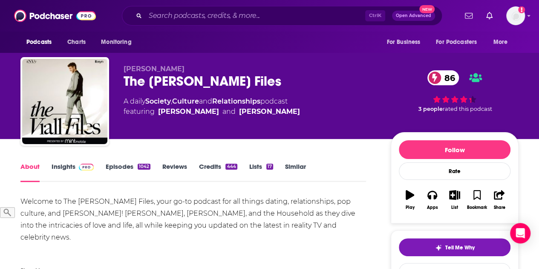
click at [297, 56] on div "[PERSON_NAME] The [PERSON_NAME] Files 86 A daily Society , Culture and Relation…" at bounding box center [269, 93] width 511 height 92
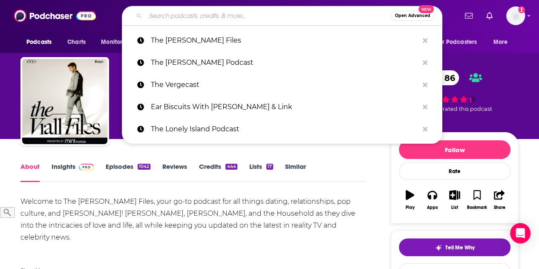
click at [272, 20] on input "Search podcasts, credits, & more..." at bounding box center [268, 16] width 246 height 14
paste input "We Can Do Hard Things"
type input "We Can Do Hard Things"
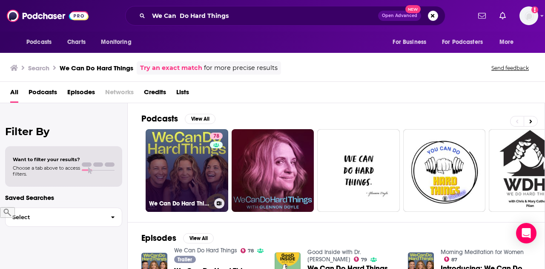
click at [185, 163] on link "78 We Can Do Hard Things" at bounding box center [187, 170] width 83 height 83
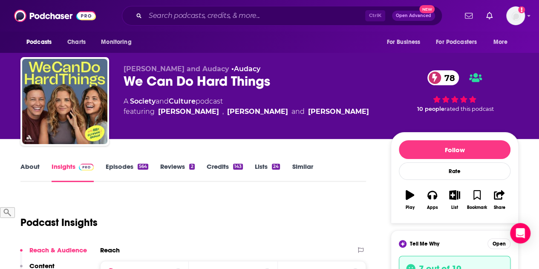
click at [34, 165] on link "About" at bounding box center [29, 172] width 19 height 20
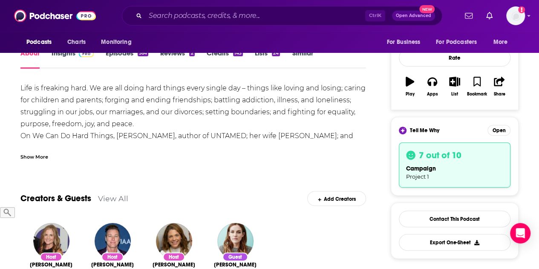
scroll to position [128, 0]
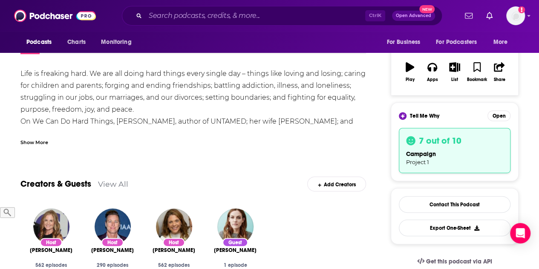
click at [48, 143] on div "Show More" at bounding box center [192, 139] width 345 height 14
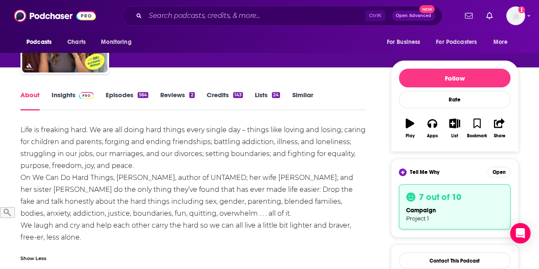
scroll to position [85, 0]
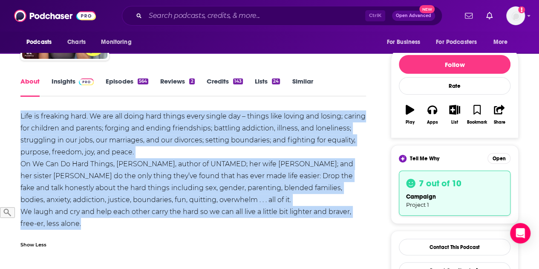
drag, startPoint x: 90, startPoint y: 226, endPoint x: 19, endPoint y: 114, distance: 133.0
copy div "Life is freaking hard. We are all doing hard things every single day – things l…"
click at [71, 81] on link "Insights" at bounding box center [73, 87] width 42 height 20
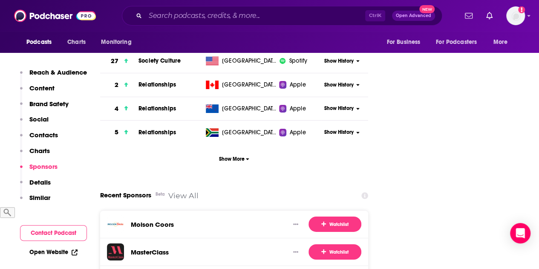
scroll to position [1448, 0]
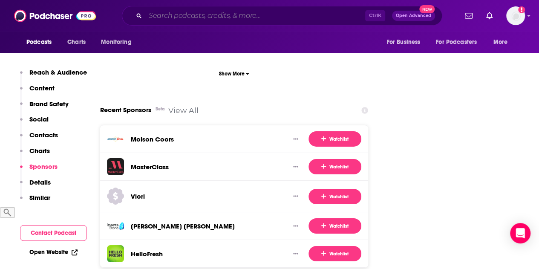
click at [161, 21] on input "Search podcasts, credits, & more..." at bounding box center [255, 16] width 220 height 14
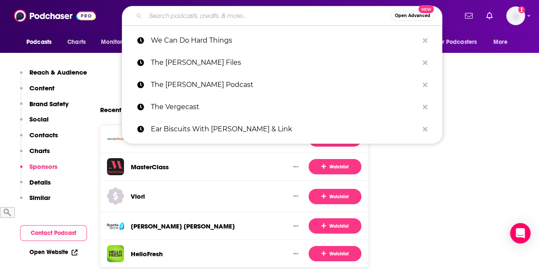
paste input "On Being With [PERSON_NAME]"
type input "On Being With [PERSON_NAME]"
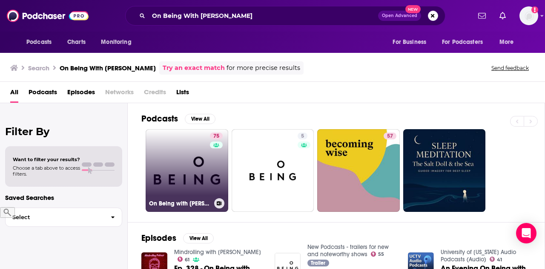
click at [187, 163] on link "75 On Being with [PERSON_NAME]" at bounding box center [187, 170] width 83 height 83
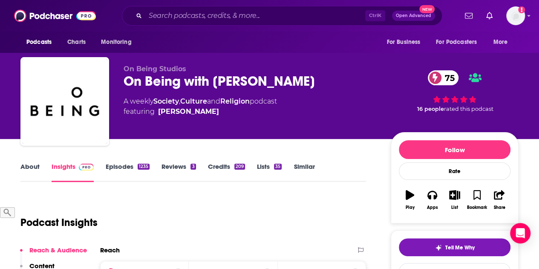
click at [32, 167] on link "About" at bounding box center [29, 172] width 19 height 20
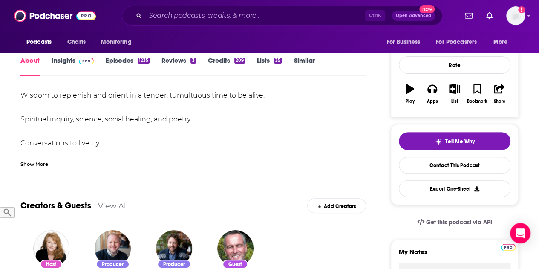
scroll to position [128, 0]
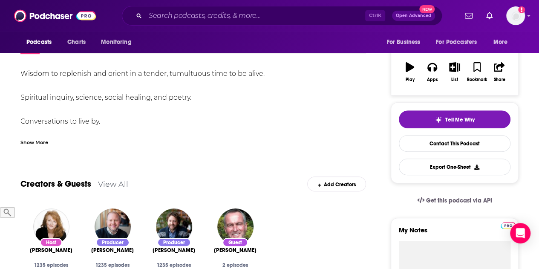
click at [46, 143] on div "Show More" at bounding box center [34, 142] width 28 height 8
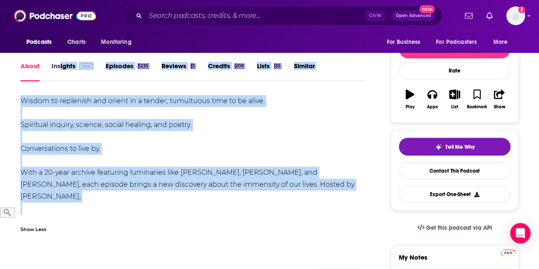
scroll to position [0, 0]
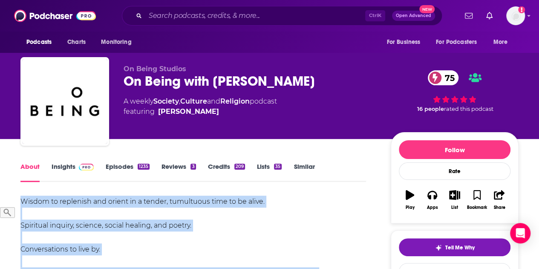
drag, startPoint x: 299, startPoint y: 177, endPoint x: 13, endPoint y: 202, distance: 287.3
copy div "Wisdom to replenish and orient in a tender, tumultuous time to be alive. Spirit…"
click at [60, 167] on link "Insights" at bounding box center [73, 172] width 42 height 20
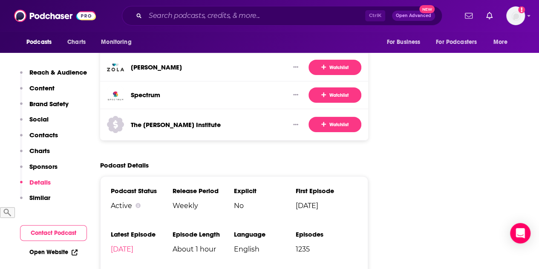
scroll to position [1491, 0]
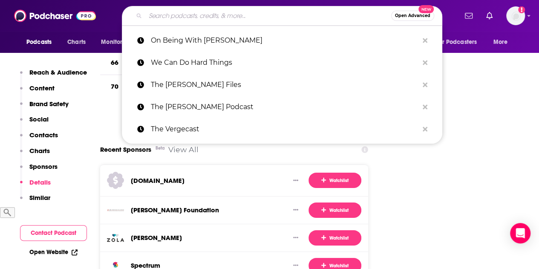
click at [224, 20] on input "Search podcasts, credits, & more..." at bounding box center [268, 16] width 246 height 14
paste input "Code Switch"
type input "Code Switch"
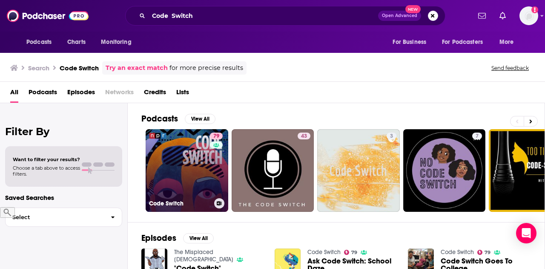
click at [196, 180] on link "79 Code Switch" at bounding box center [187, 170] width 83 height 83
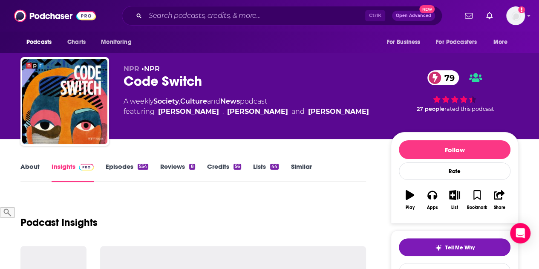
click at [28, 163] on link "About" at bounding box center [29, 172] width 19 height 20
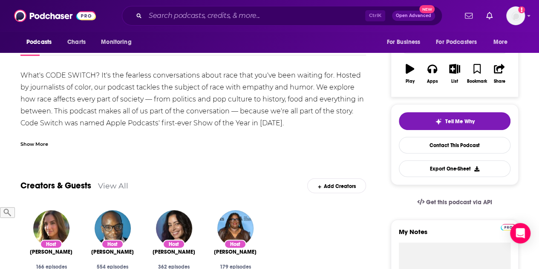
scroll to position [128, 0]
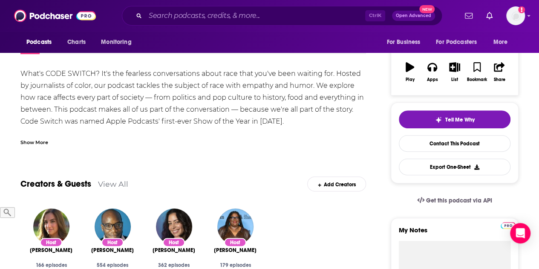
click at [42, 135] on div "Show More" at bounding box center [192, 139] width 345 height 14
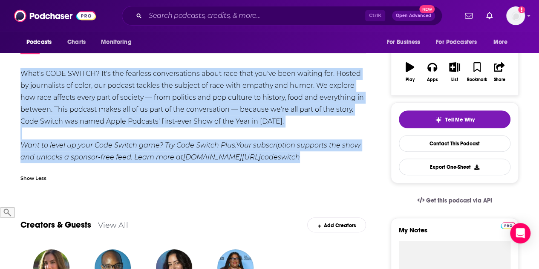
drag, startPoint x: 277, startPoint y: 158, endPoint x: -3, endPoint y: 63, distance: 295.1
click at [0, 63] on html "Podcasts Charts Monitoring Ctrl K Open Advanced New For Business For Podcasters…" at bounding box center [269, 6] width 539 height 269
copy div "What's CODE SWITCH? It's the fearless conversations about race that you've been…"
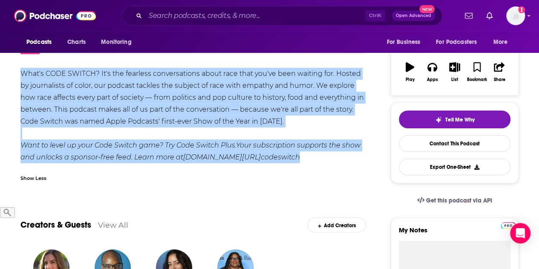
scroll to position [0, 0]
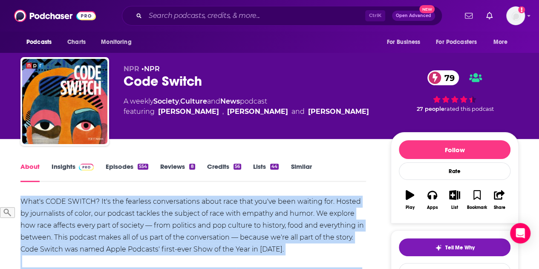
click at [60, 164] on link "Insights" at bounding box center [73, 172] width 42 height 20
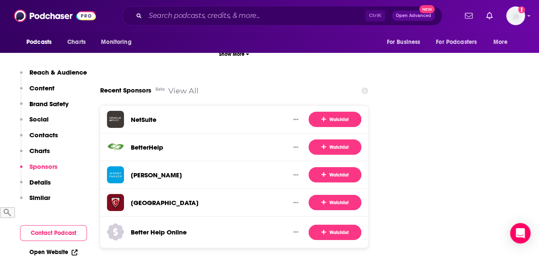
scroll to position [1533, 0]
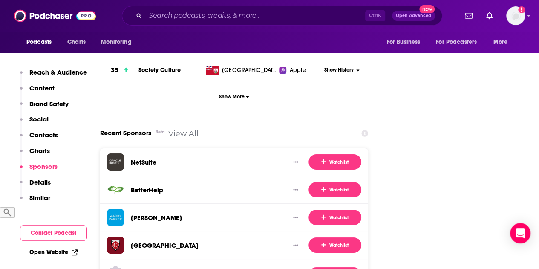
click at [366, 130] on icon at bounding box center [364, 133] width 7 height 7
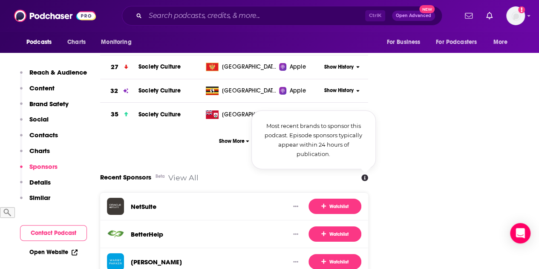
scroll to position [1448, 0]
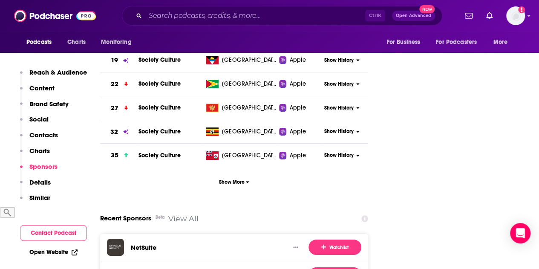
click at [234, 14] on input "Search podcasts, credits, & more..." at bounding box center [255, 16] width 220 height 14
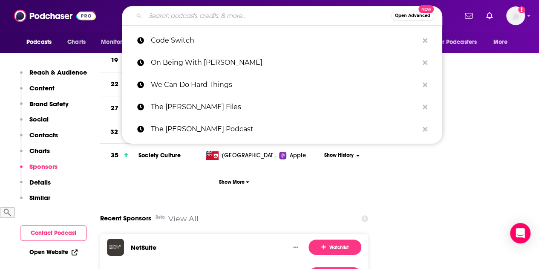
click at [231, 15] on input "Search podcasts, credits, & more..." at bounding box center [268, 16] width 246 height 14
paste input "The [PERSON_NAME] Experience"
type input "The [PERSON_NAME] Experience"
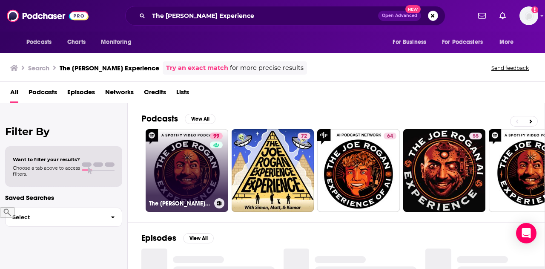
click at [177, 152] on link "99 The [PERSON_NAME] Experience" at bounding box center [187, 170] width 83 height 83
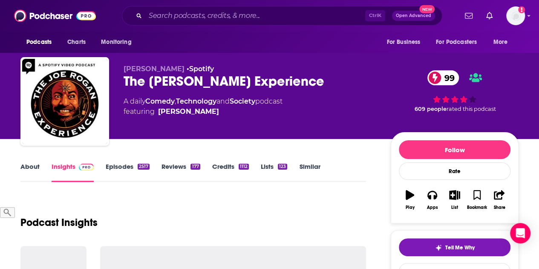
click at [27, 167] on link "About" at bounding box center [29, 172] width 19 height 20
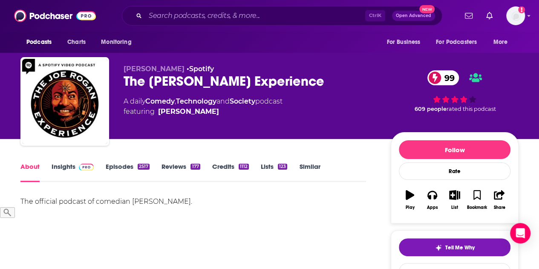
click at [33, 164] on link "About" at bounding box center [29, 172] width 19 height 20
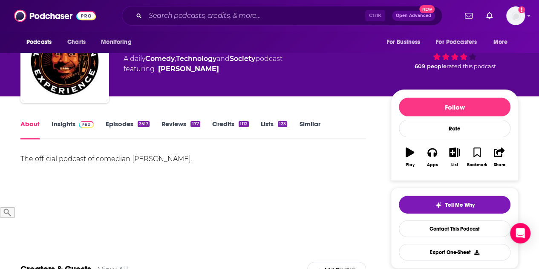
click at [55, 164] on div "The official podcast of comedian [PERSON_NAME]." at bounding box center [192, 159] width 345 height 12
click at [57, 161] on div "The official podcast of comedian [PERSON_NAME]." at bounding box center [192, 159] width 345 height 12
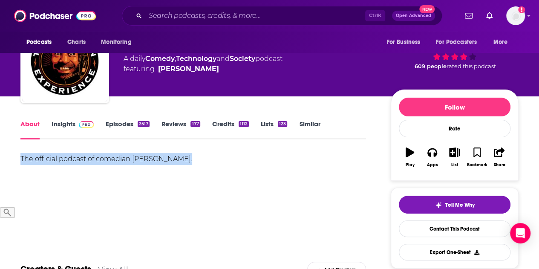
click at [57, 161] on div "The official podcast of comedian [PERSON_NAME]." at bounding box center [192, 159] width 345 height 12
click at [68, 126] on link "Insights" at bounding box center [73, 130] width 42 height 20
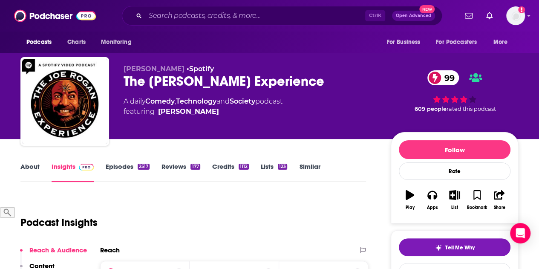
click at [26, 164] on link "About" at bounding box center [29, 172] width 19 height 20
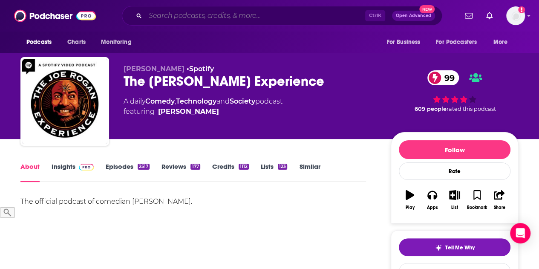
click at [197, 19] on input "Search podcasts, credits, & more..." at bounding box center [255, 16] width 220 height 14
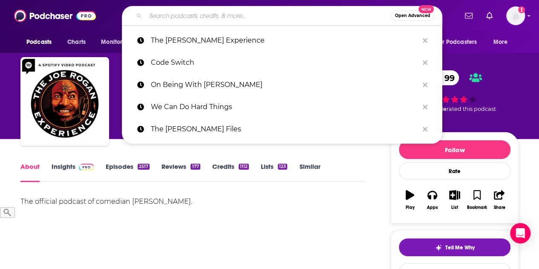
paste input "Call Her Daddy"
type input "Call Her Daddy"
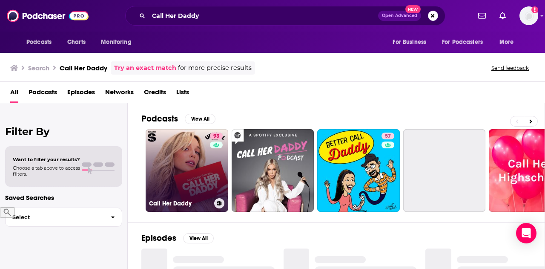
click at [168, 155] on link "93 Call Her Daddy" at bounding box center [187, 170] width 83 height 83
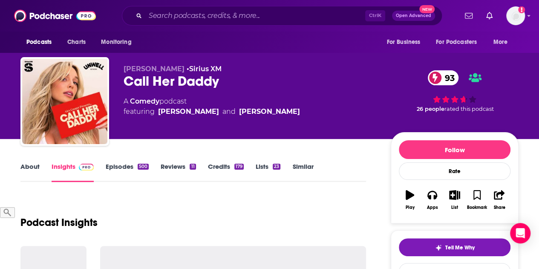
click at [32, 170] on link "About" at bounding box center [29, 172] width 19 height 20
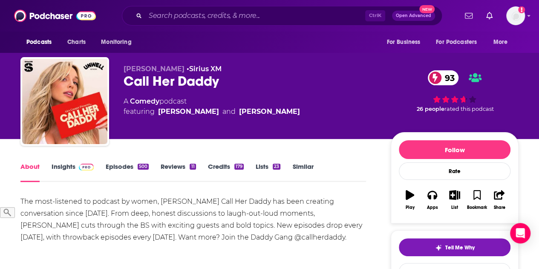
click at [115, 206] on div "The most-listened to podcast by women, [PERSON_NAME] Call Her Daddy has been cr…" at bounding box center [192, 219] width 345 height 48
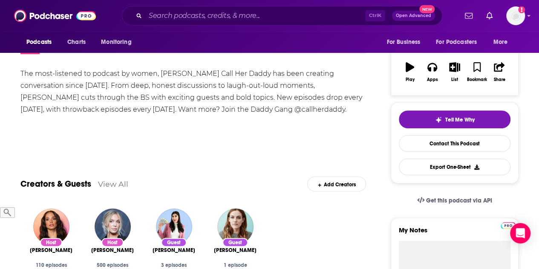
scroll to position [85, 0]
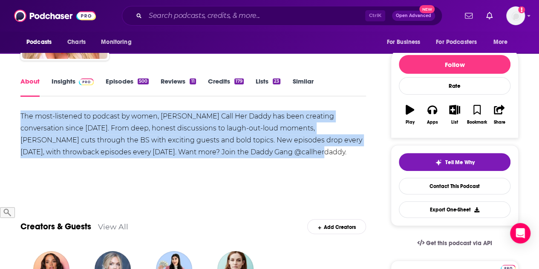
drag, startPoint x: 236, startPoint y: 150, endPoint x: -22, endPoint y: 108, distance: 261.6
click at [0, 108] on html "Podcasts Charts Monitoring Ctrl K Open Advanced New For Business For Podcasters…" at bounding box center [269, 49] width 539 height 269
copy div "The most-listened to podcast by women, [PERSON_NAME] Call Her Daddy has been cr…"
click at [66, 79] on link "Insights" at bounding box center [73, 87] width 42 height 20
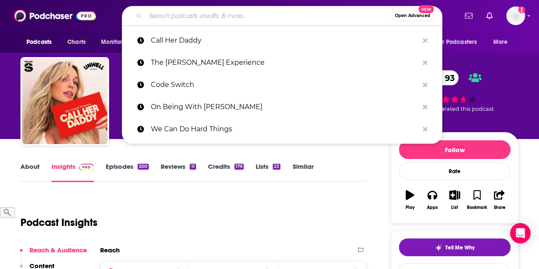
click at [168, 19] on input "Search podcasts, credits, & more..." at bounding box center [268, 16] width 246 height 14
paste input "New Heights With [PERSON_NAME] & [PERSON_NAME]"
type input "New Heights With [PERSON_NAME] & [PERSON_NAME]"
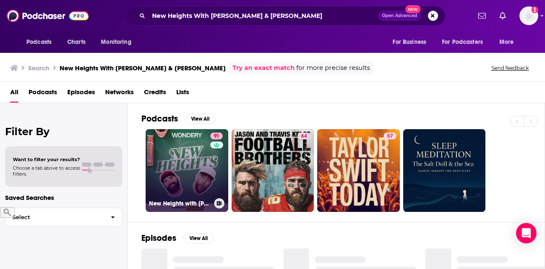
click at [187, 187] on link "91 [GEOGRAPHIC_DATA] with [PERSON_NAME] & [PERSON_NAME]" at bounding box center [187, 170] width 83 height 83
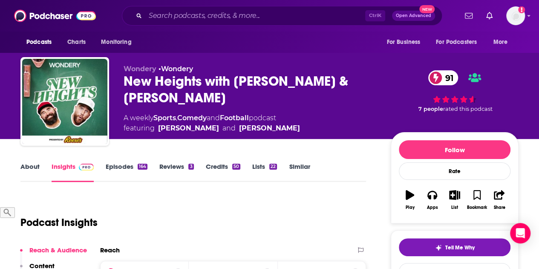
click at [27, 166] on link "About" at bounding box center [29, 172] width 19 height 20
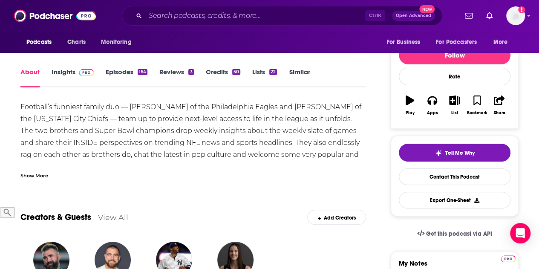
scroll to position [85, 0]
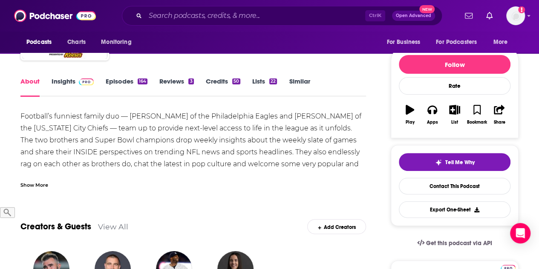
click at [27, 187] on div "Show More" at bounding box center [34, 184] width 28 height 8
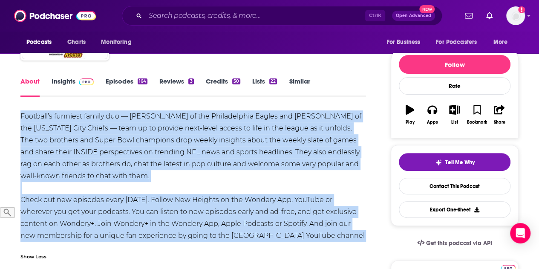
drag, startPoint x: 17, startPoint y: 113, endPoint x: 377, endPoint y: 231, distance: 379.1
copy div "Football’s funniest family duo — [PERSON_NAME] of the Philadelphia Eagles and […"
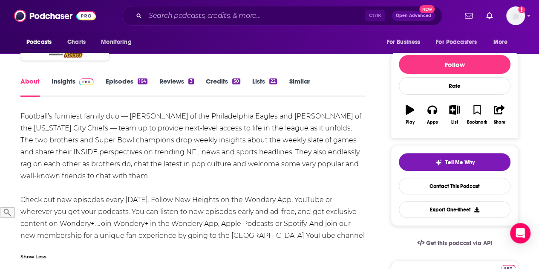
click at [64, 79] on link "Insights" at bounding box center [73, 87] width 42 height 20
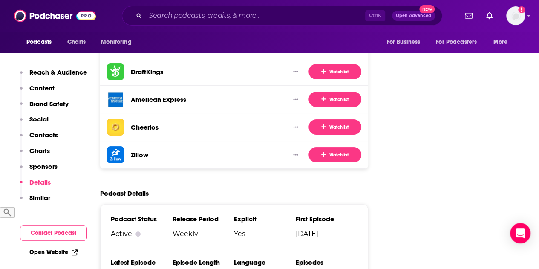
scroll to position [1533, 0]
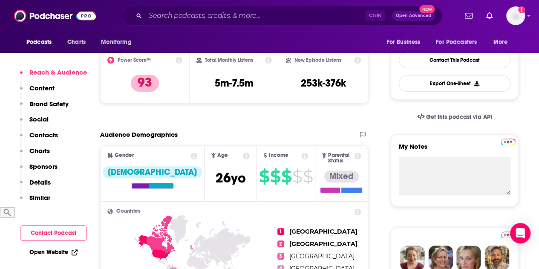
scroll to position [170, 0]
